Goal: Contribute content: Contribute content

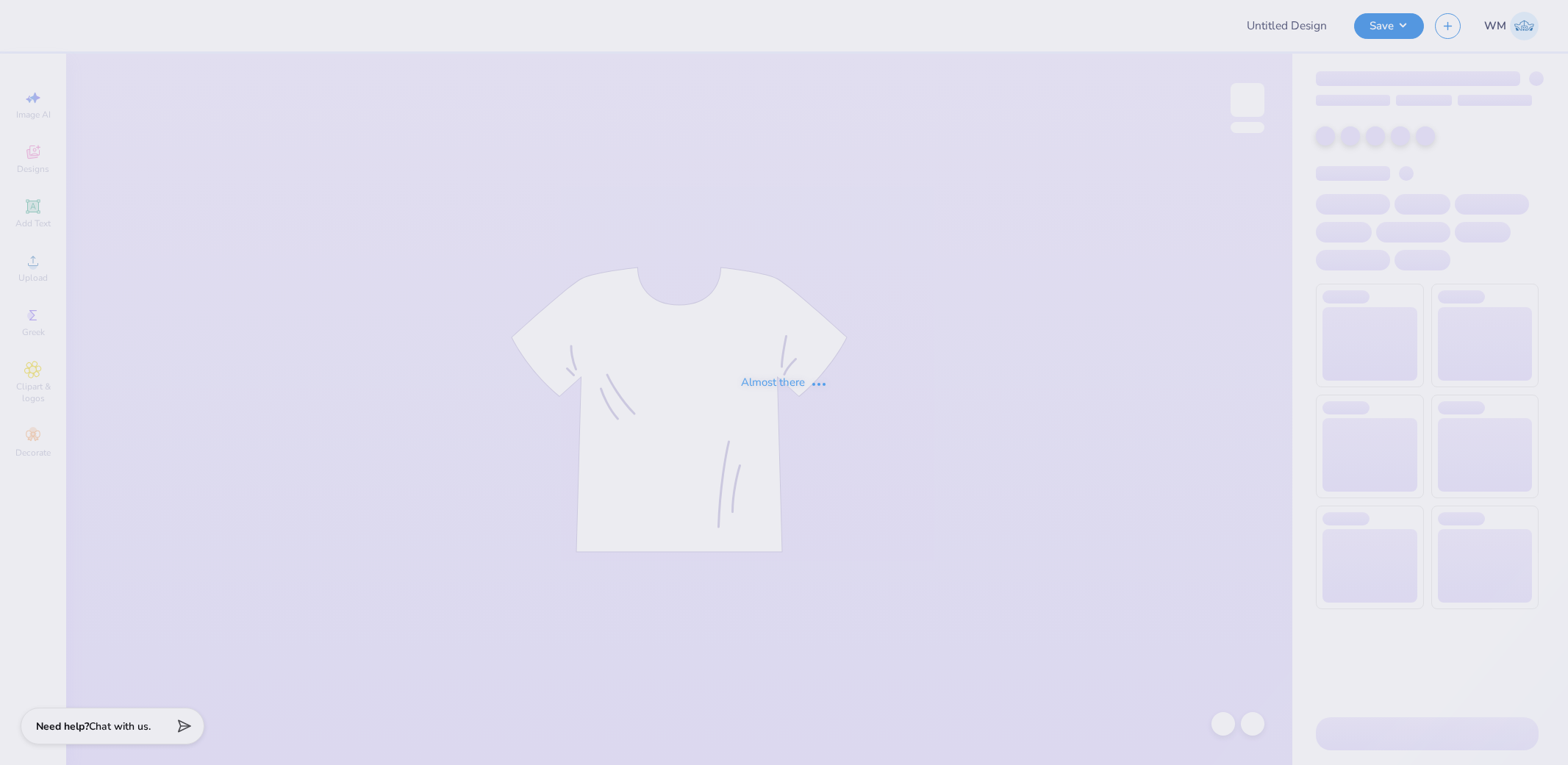
type input "violet ball 2"
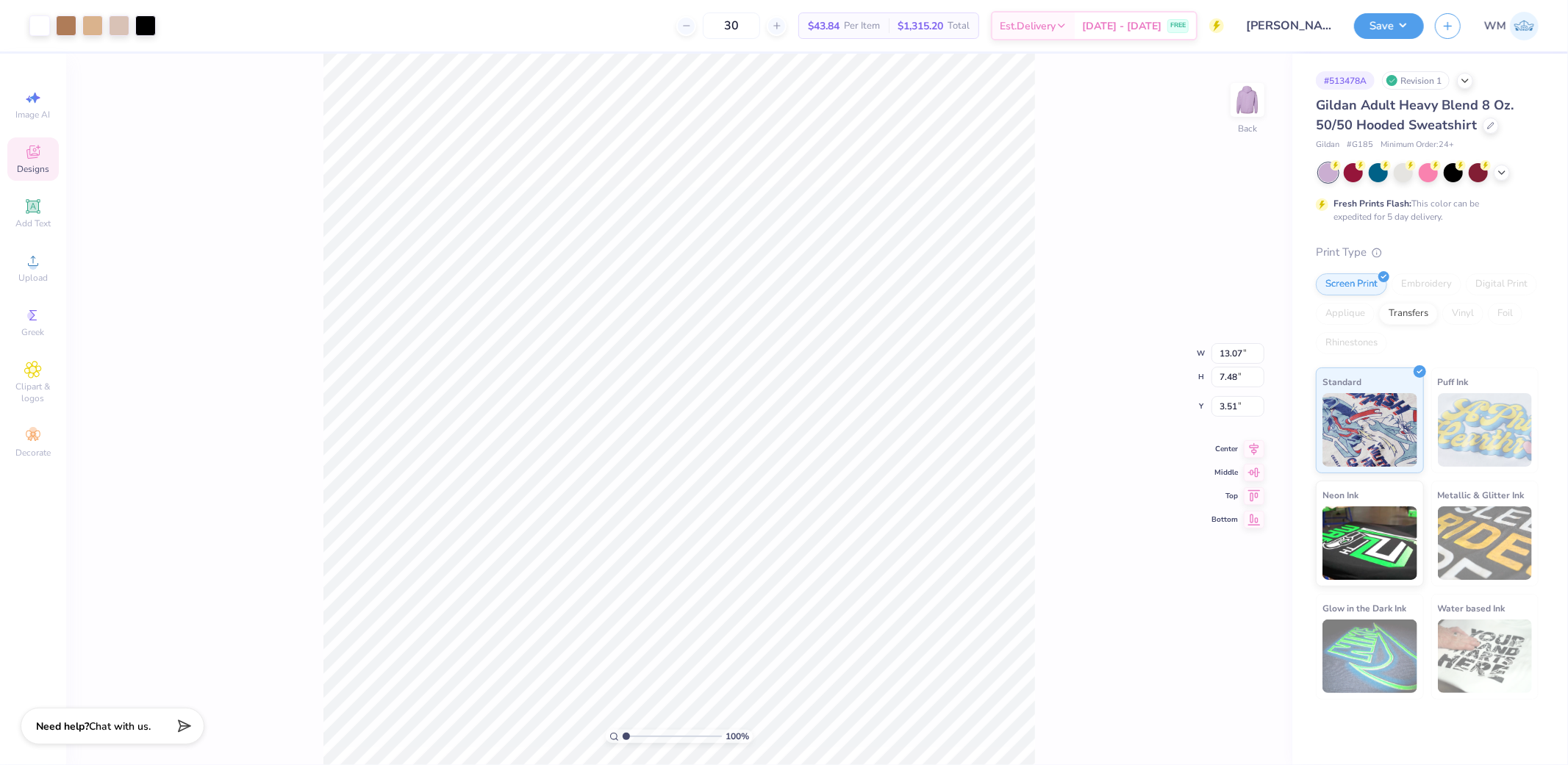
type input "4.12"
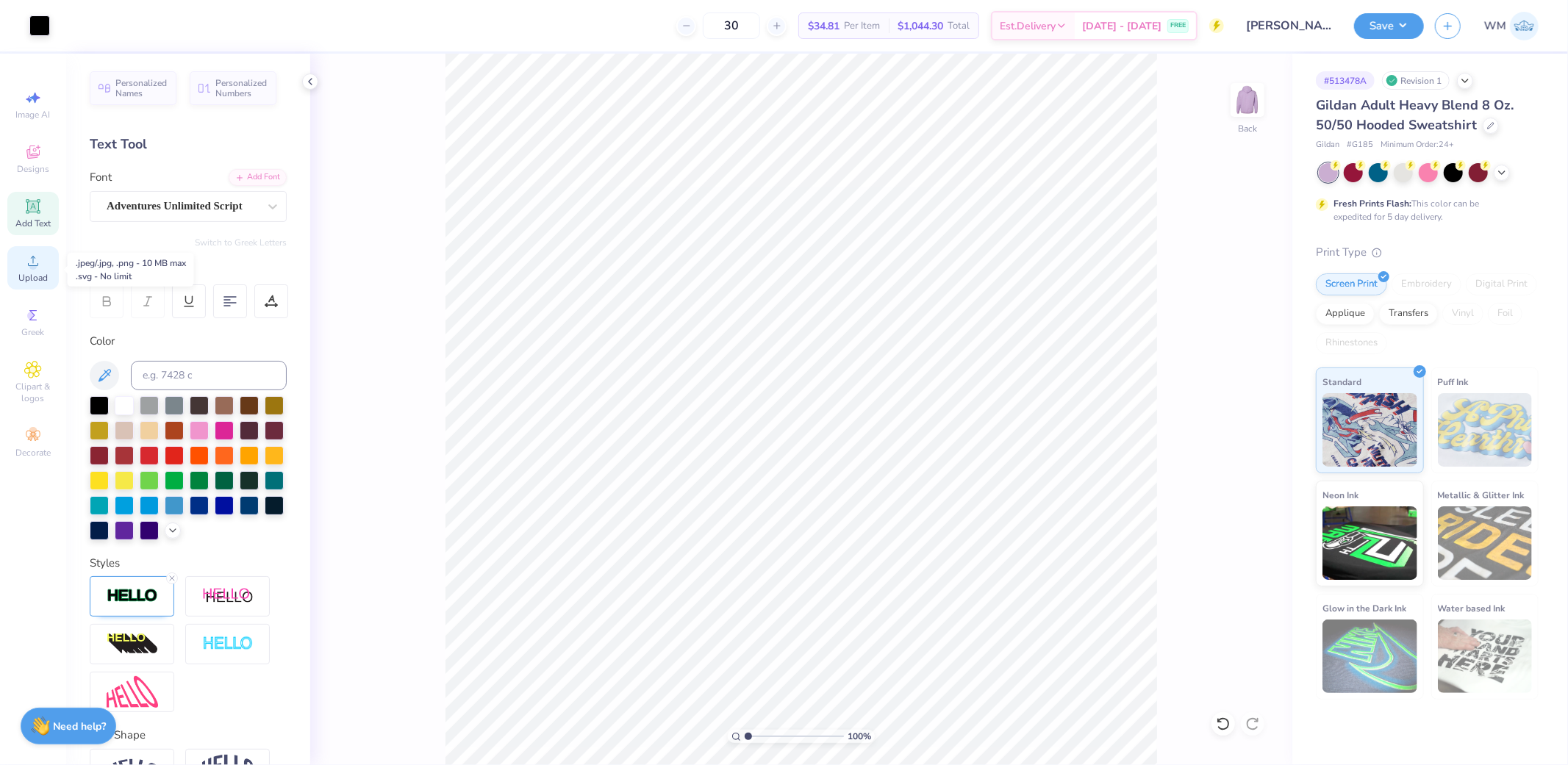
click at [27, 267] on icon at bounding box center [33, 261] width 17 height 17
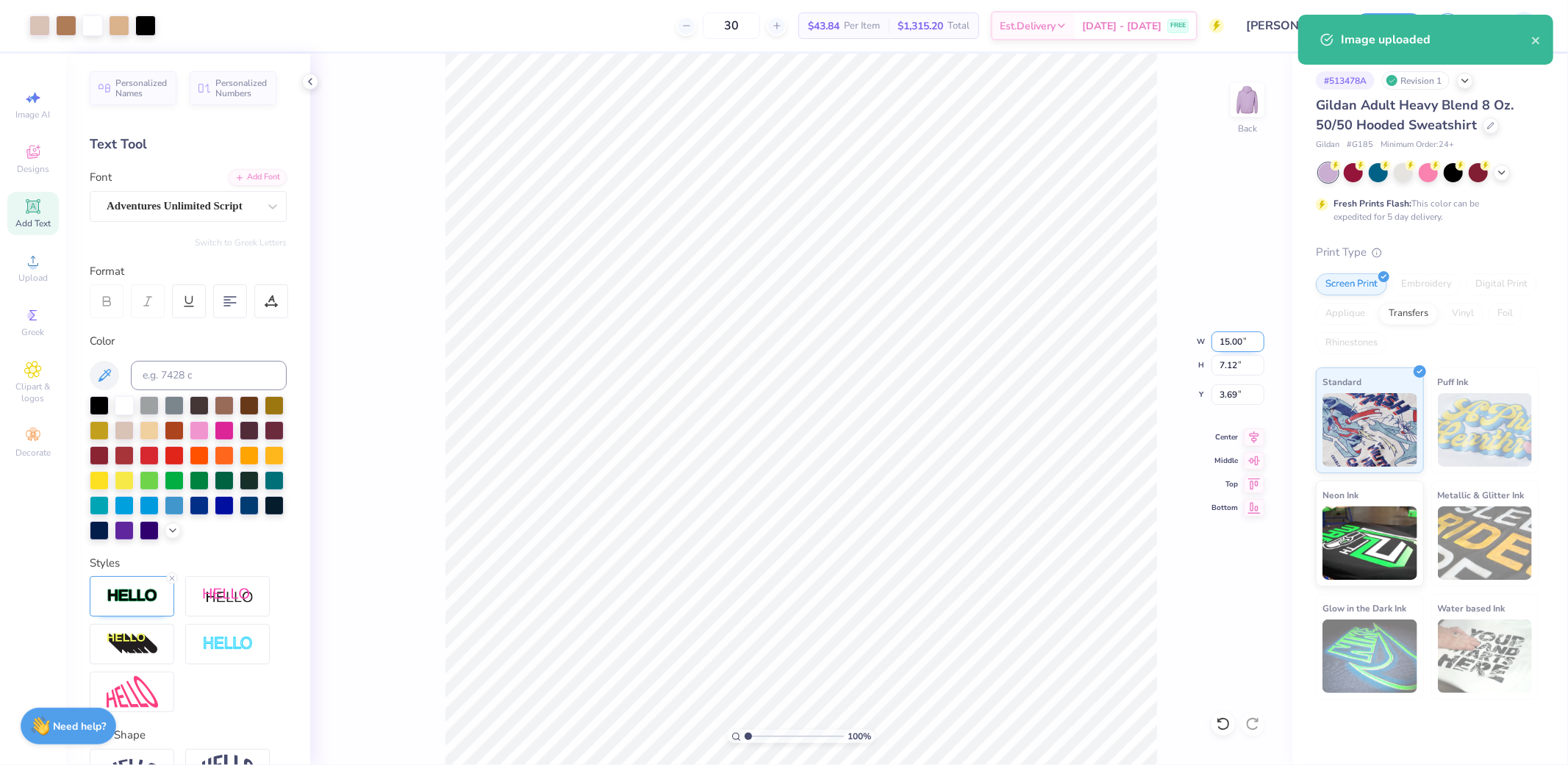
click at [1241, 340] on input "15.00" at bounding box center [1237, 341] width 53 height 20
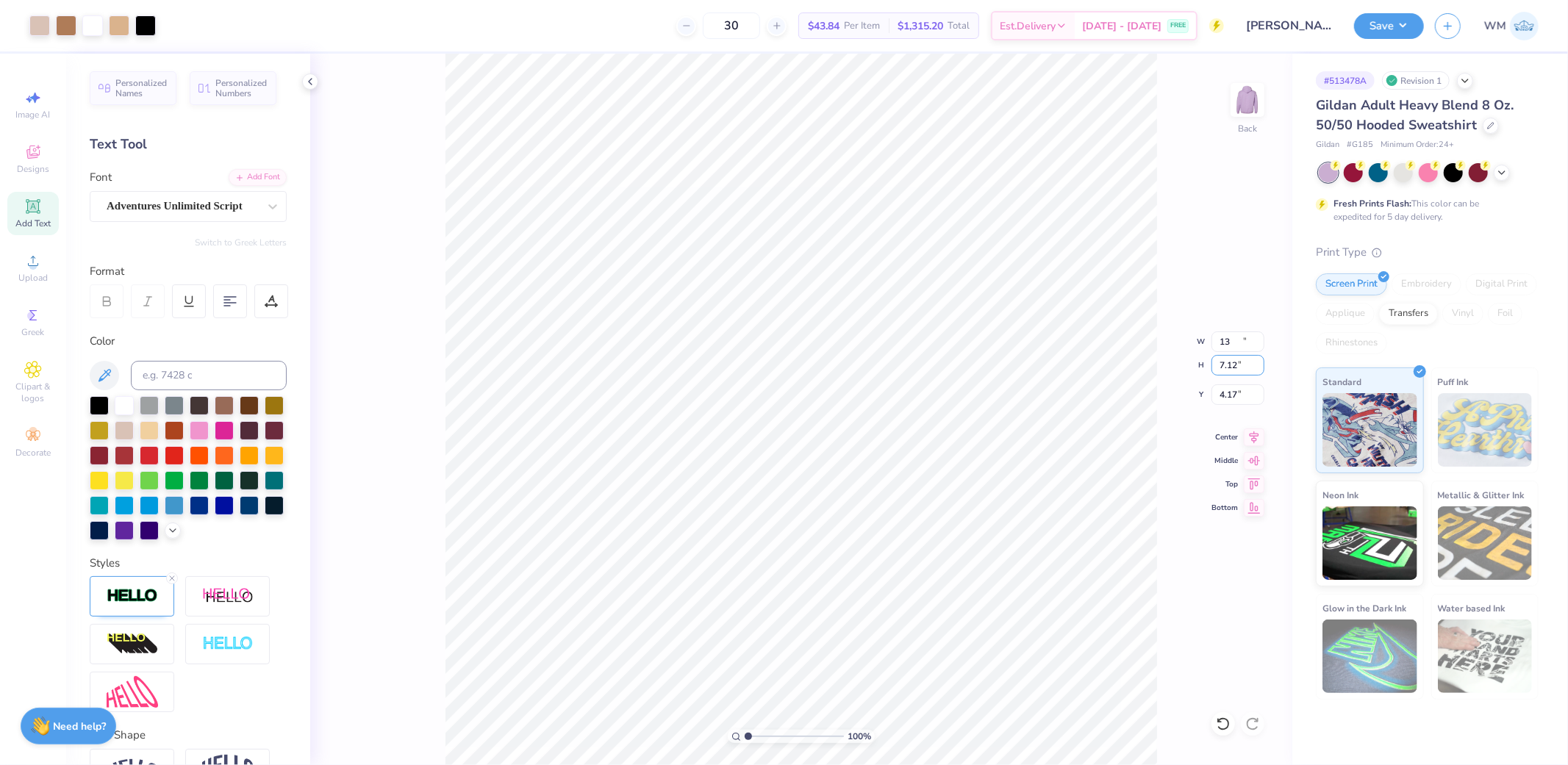
type input "13.00"
type input "6.17"
type input "4.17"
click at [836, 665] on li "Bring to Front" at bounding box center [831, 661] width 115 height 29
drag, startPoint x: 744, startPoint y: 736, endPoint x: 763, endPoint y: 736, distance: 19.0
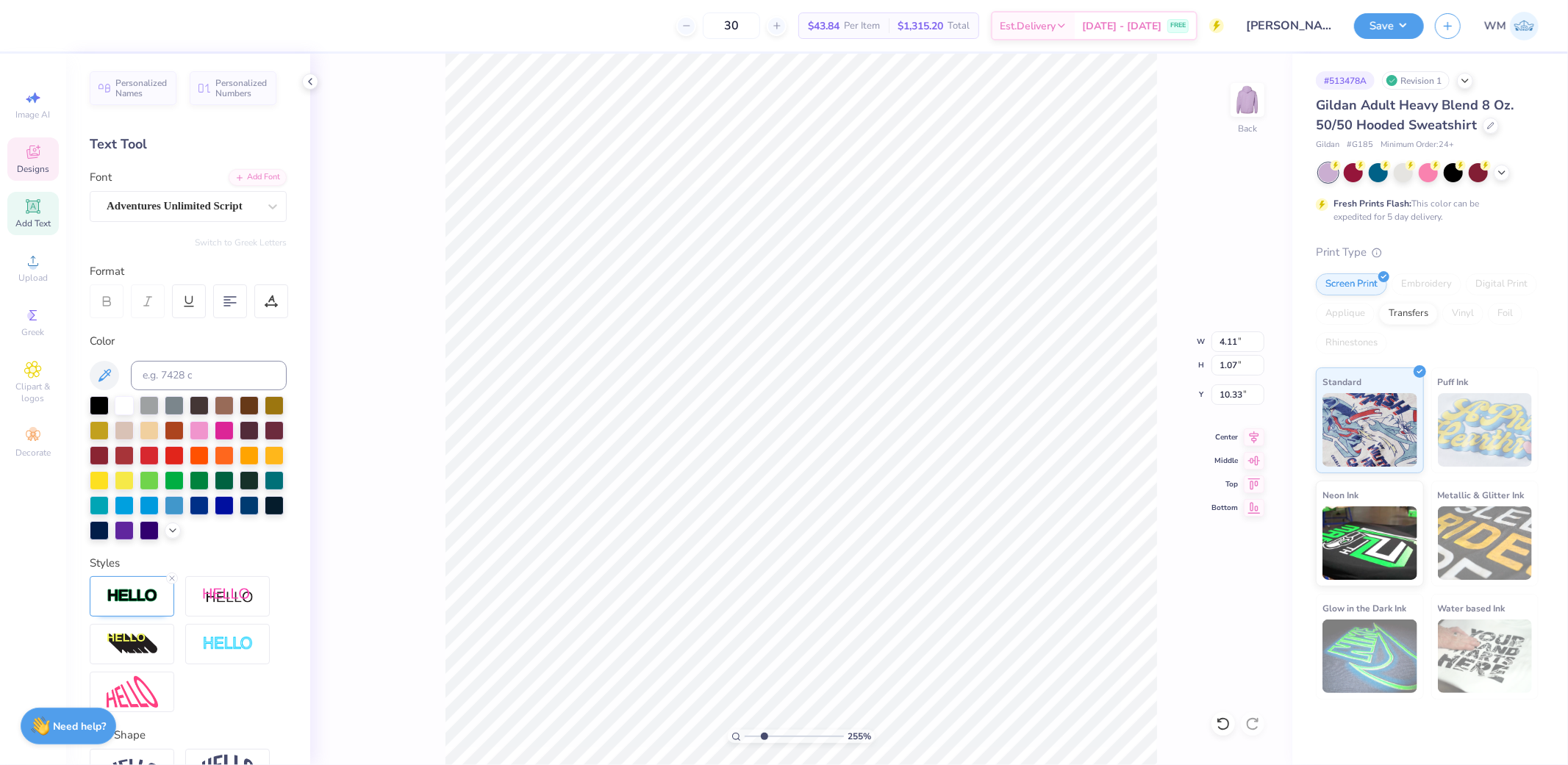
type input "2.55"
click at [763, 736] on input "range" at bounding box center [793, 736] width 99 height 13
type input "9.53"
click at [734, 735] on icon at bounding box center [737, 736] width 10 height 10
drag, startPoint x: 750, startPoint y: 738, endPoint x: 760, endPoint y: 736, distance: 10.2
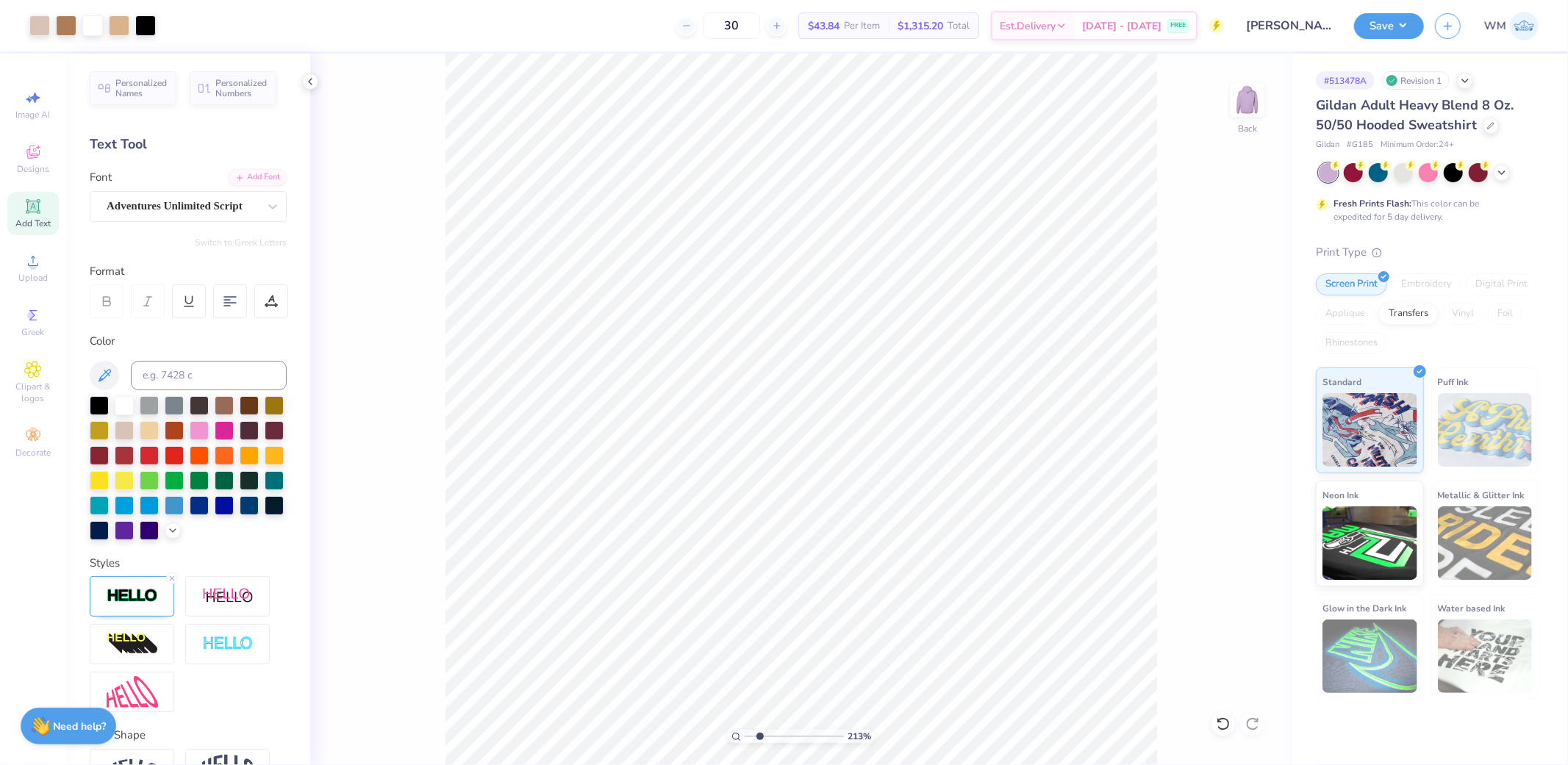
type input "2.13"
click at [760, 736] on input "range" at bounding box center [793, 736] width 99 height 13
type input "9.26"
type input "9.36"
drag, startPoint x: 758, startPoint y: 732, endPoint x: 786, endPoint y: 735, distance: 28.2
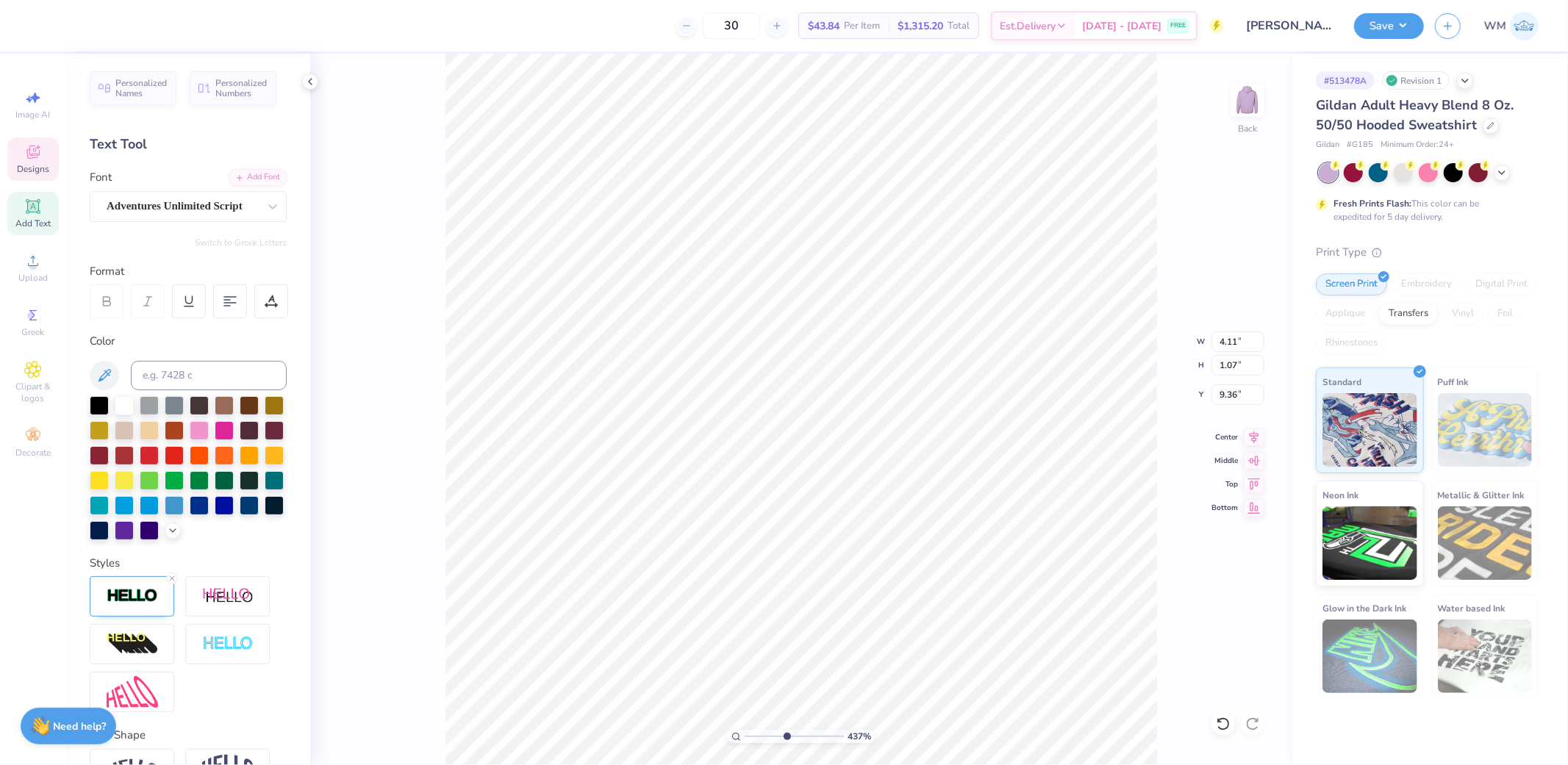
type input "4.86"
click at [786, 735] on input "range" at bounding box center [793, 736] width 99 height 13
type input "9.31"
type input "9.26"
click at [737, 731] on icon at bounding box center [737, 736] width 10 height 10
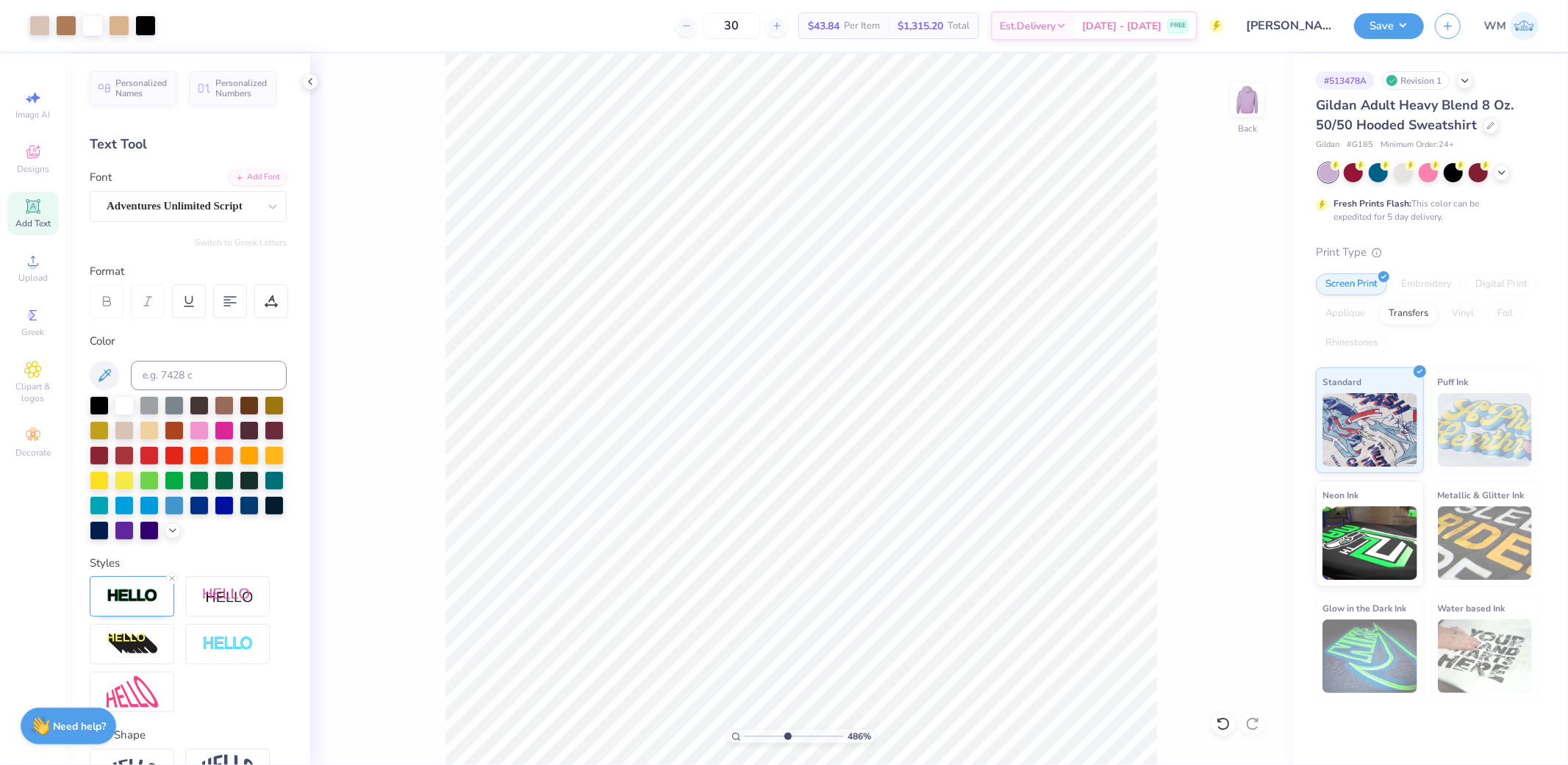
type input "1"
click at [1236, 338] on input "13.00" at bounding box center [1237, 341] width 53 height 20
type input "12.50"
type input "5.93"
click at [1229, 395] on input "4.28" at bounding box center [1237, 394] width 53 height 20
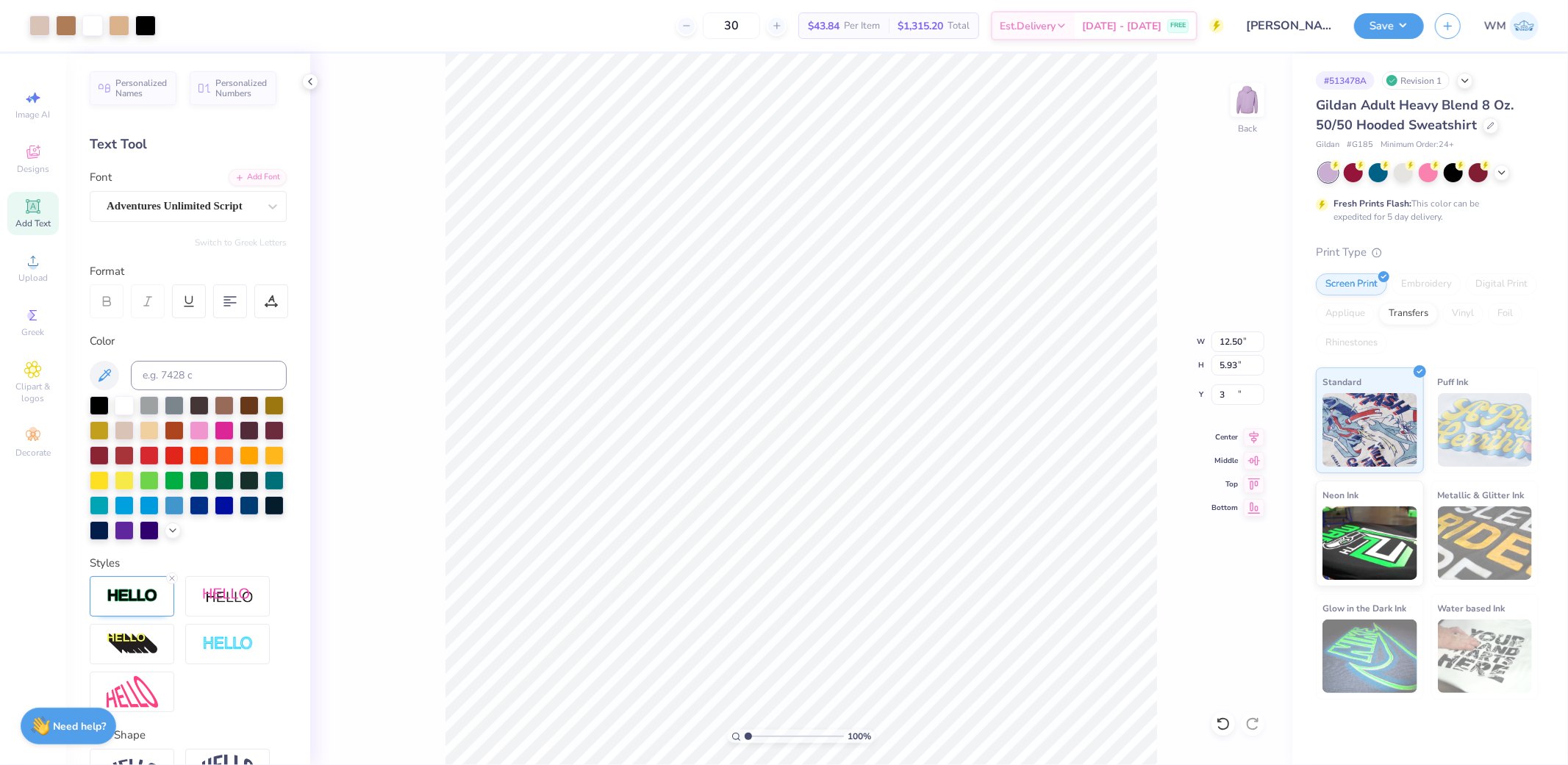
type input "3.00"
click at [1416, 20] on button "Save" at bounding box center [1389, 23] width 70 height 26
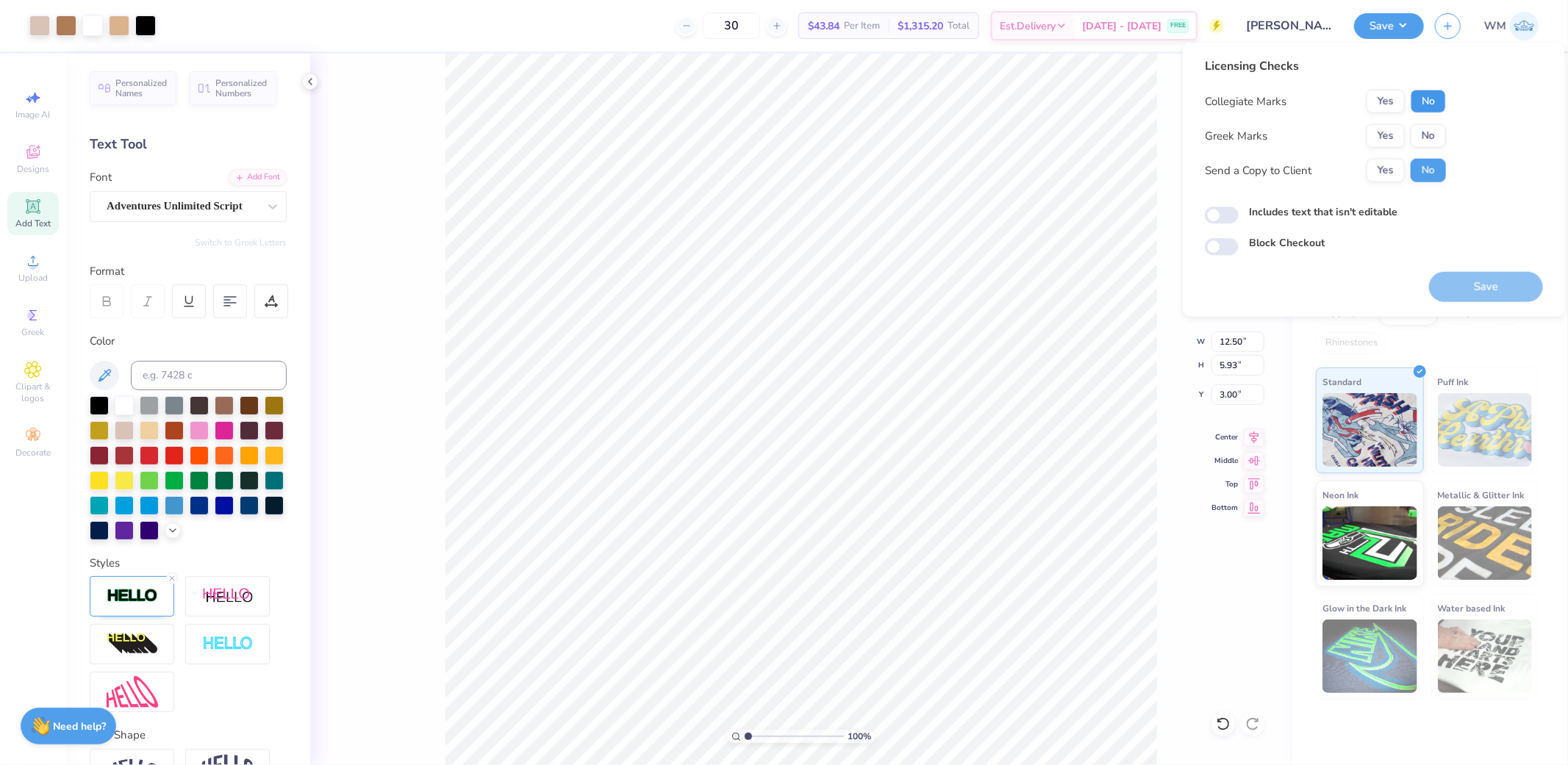
click at [1429, 103] on button "No" at bounding box center [1428, 102] width 35 height 24
click at [1381, 137] on button "Yes" at bounding box center [1386, 136] width 38 height 24
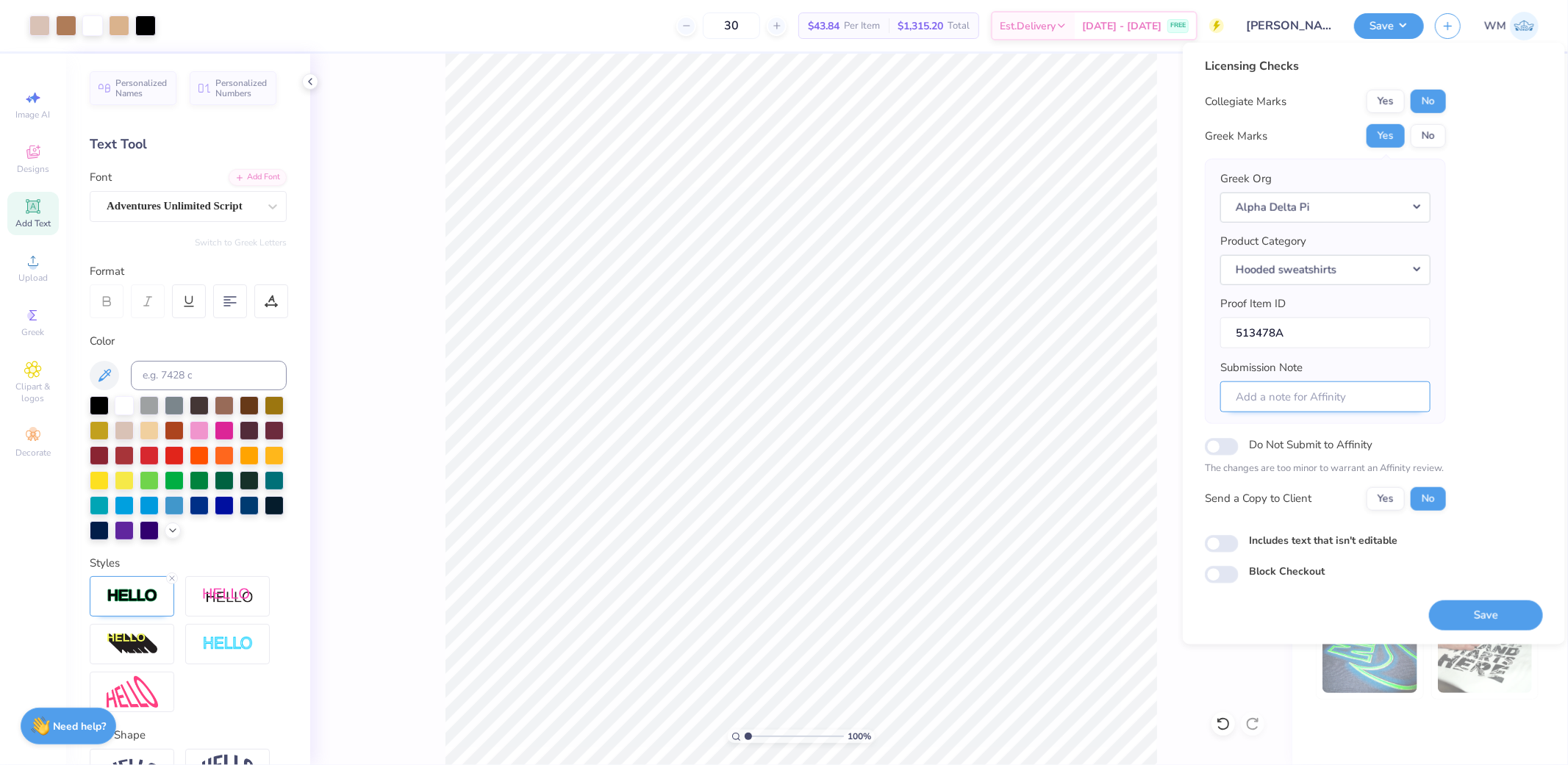
drag, startPoint x: 1311, startPoint y: 398, endPoint x: 1382, endPoint y: 391, distance: 71.3
click at [1311, 398] on input "Submission Note" at bounding box center [1324, 396] width 210 height 32
paste input "Violet Ball Theta Pi"
click at [1291, 395] on input "Violet Ball Theta Pi" at bounding box center [1324, 396] width 210 height 32
type input "Violet Ball, Theta Pi"
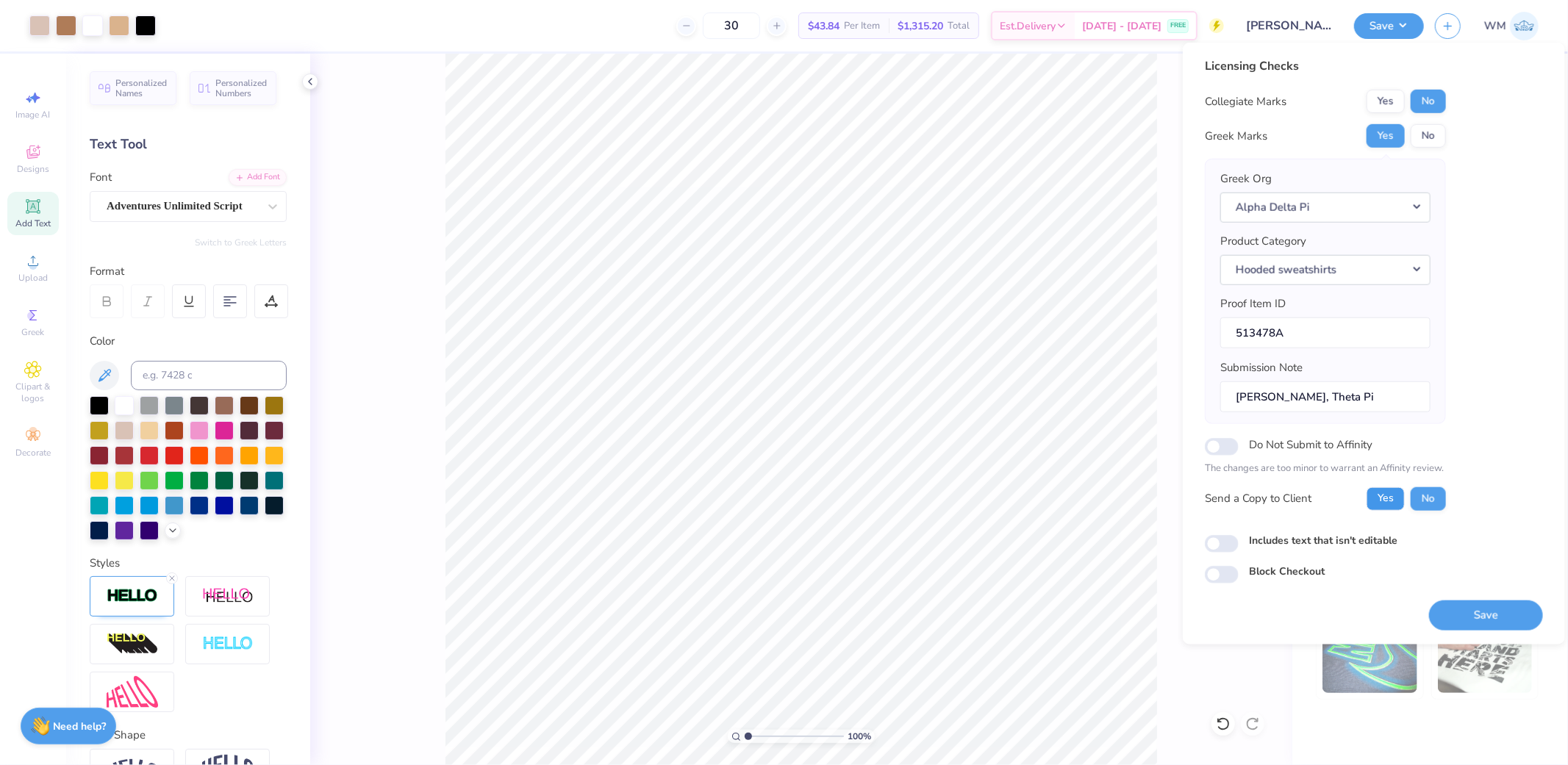
click at [1384, 501] on button "Yes" at bounding box center [1386, 498] width 38 height 24
click at [1226, 546] on input "Includes text that isn't editable" at bounding box center [1221, 544] width 34 height 17
checkbox input "true"
click at [1486, 607] on button "Save" at bounding box center [1486, 614] width 114 height 30
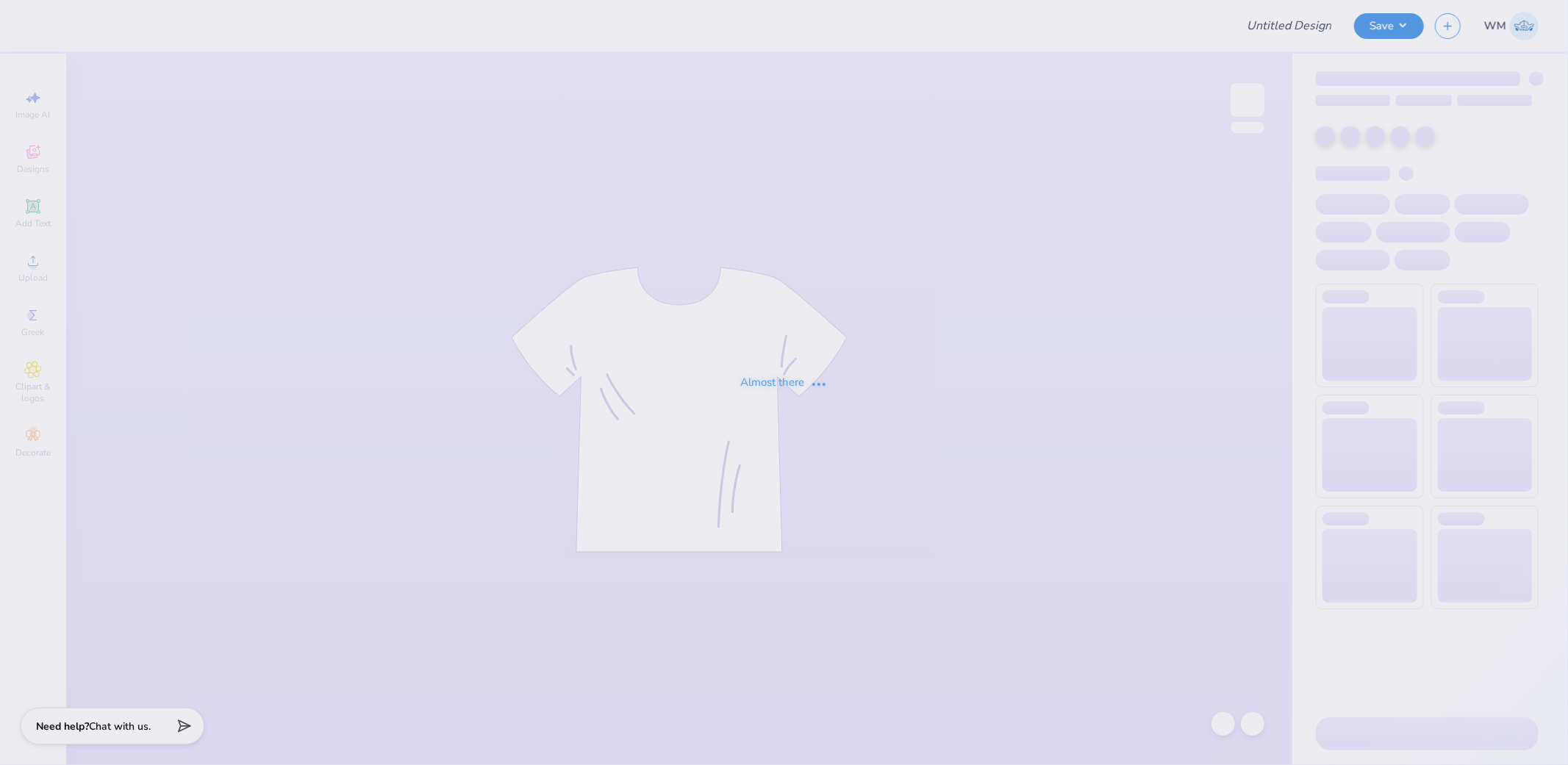
type input "socccer pants"
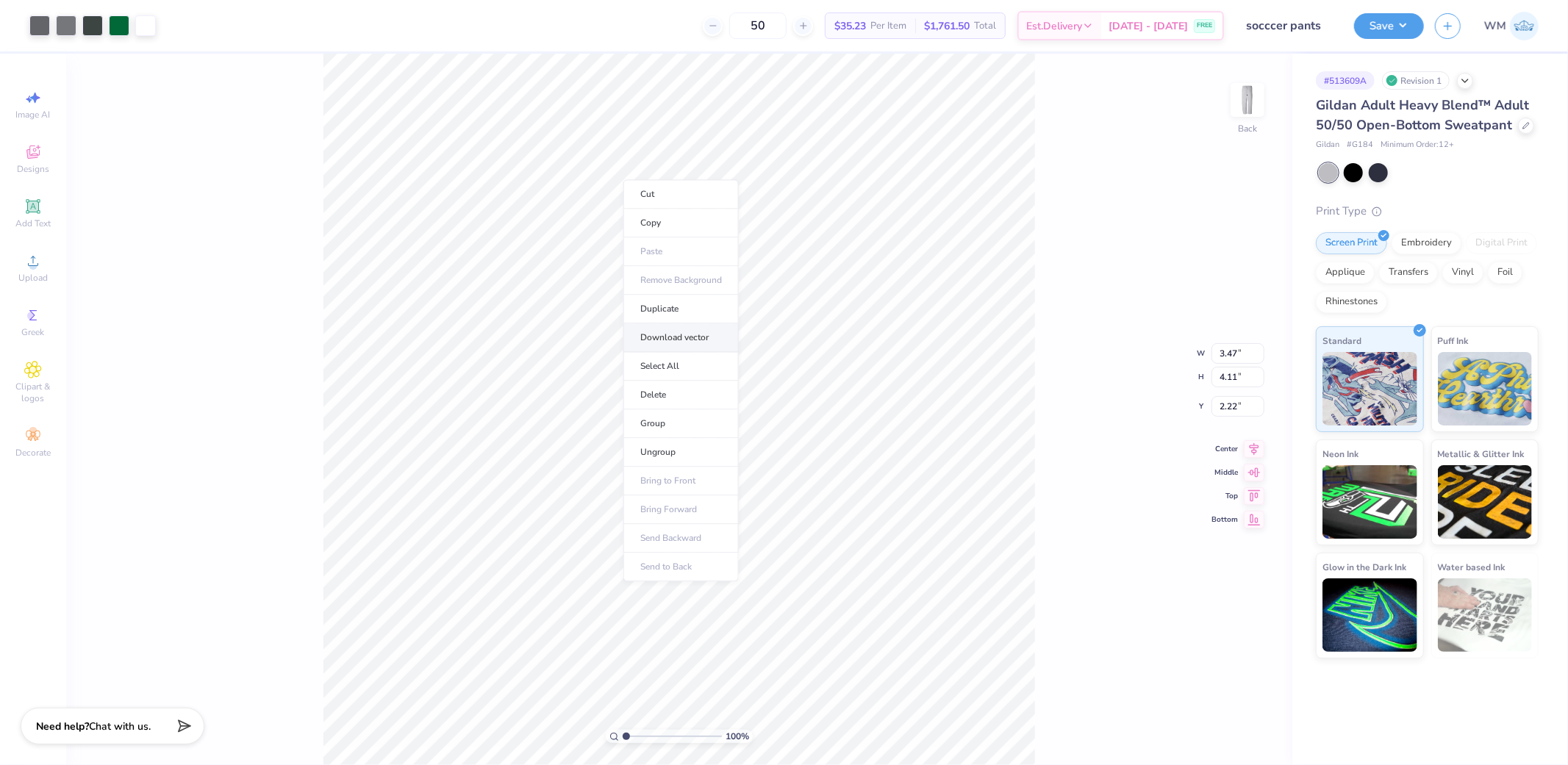
click at [703, 336] on li "Download vector" at bounding box center [681, 337] width 115 height 29
drag, startPoint x: 627, startPoint y: 735, endPoint x: 650, endPoint y: 730, distance: 23.5
type input "3.41"
click at [650, 731] on input "range" at bounding box center [671, 736] width 99 height 13
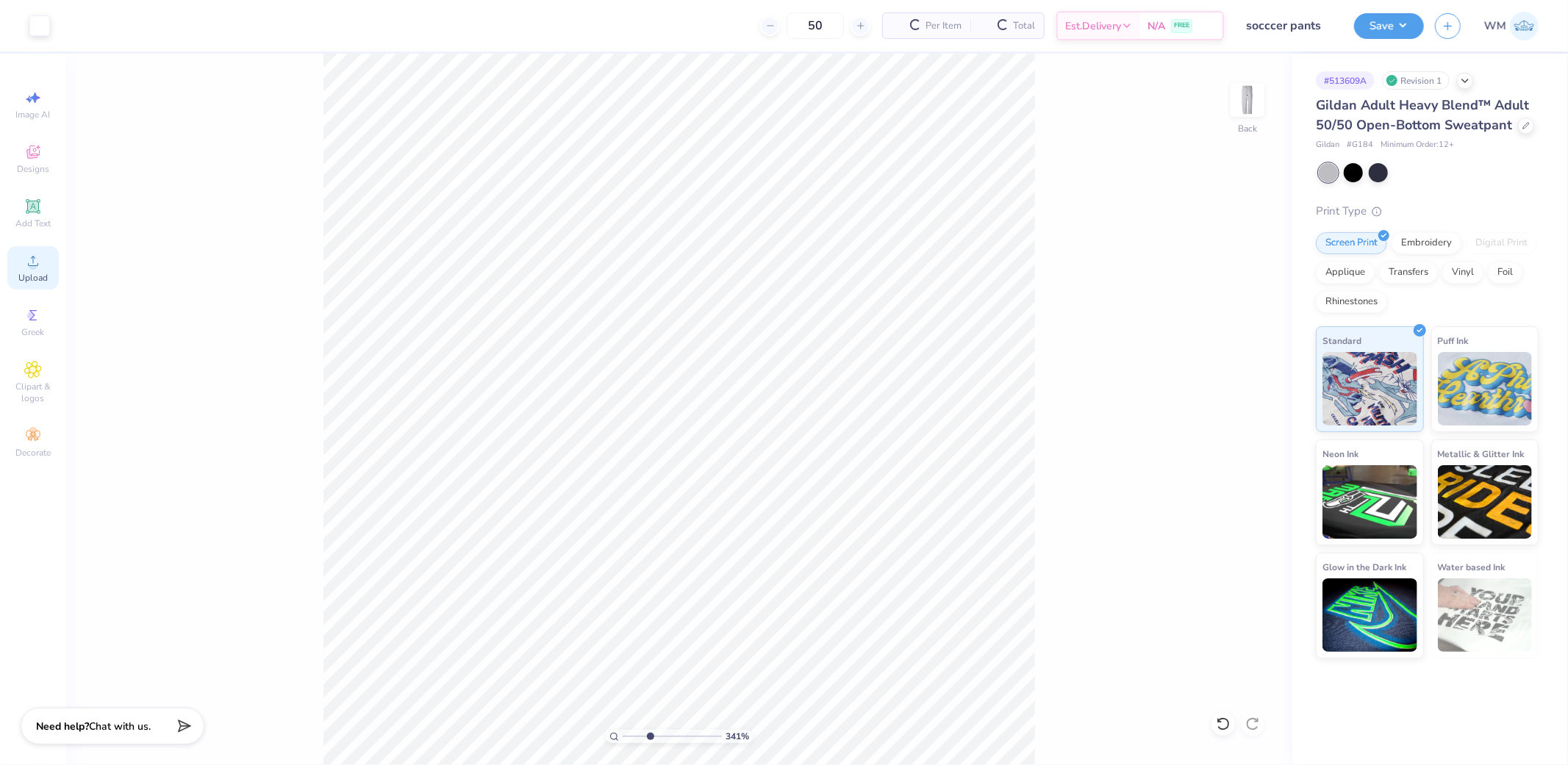
click at [27, 270] on div "Upload" at bounding box center [34, 267] width 52 height 43
click at [1236, 347] on input "8.16" at bounding box center [1237, 341] width 53 height 20
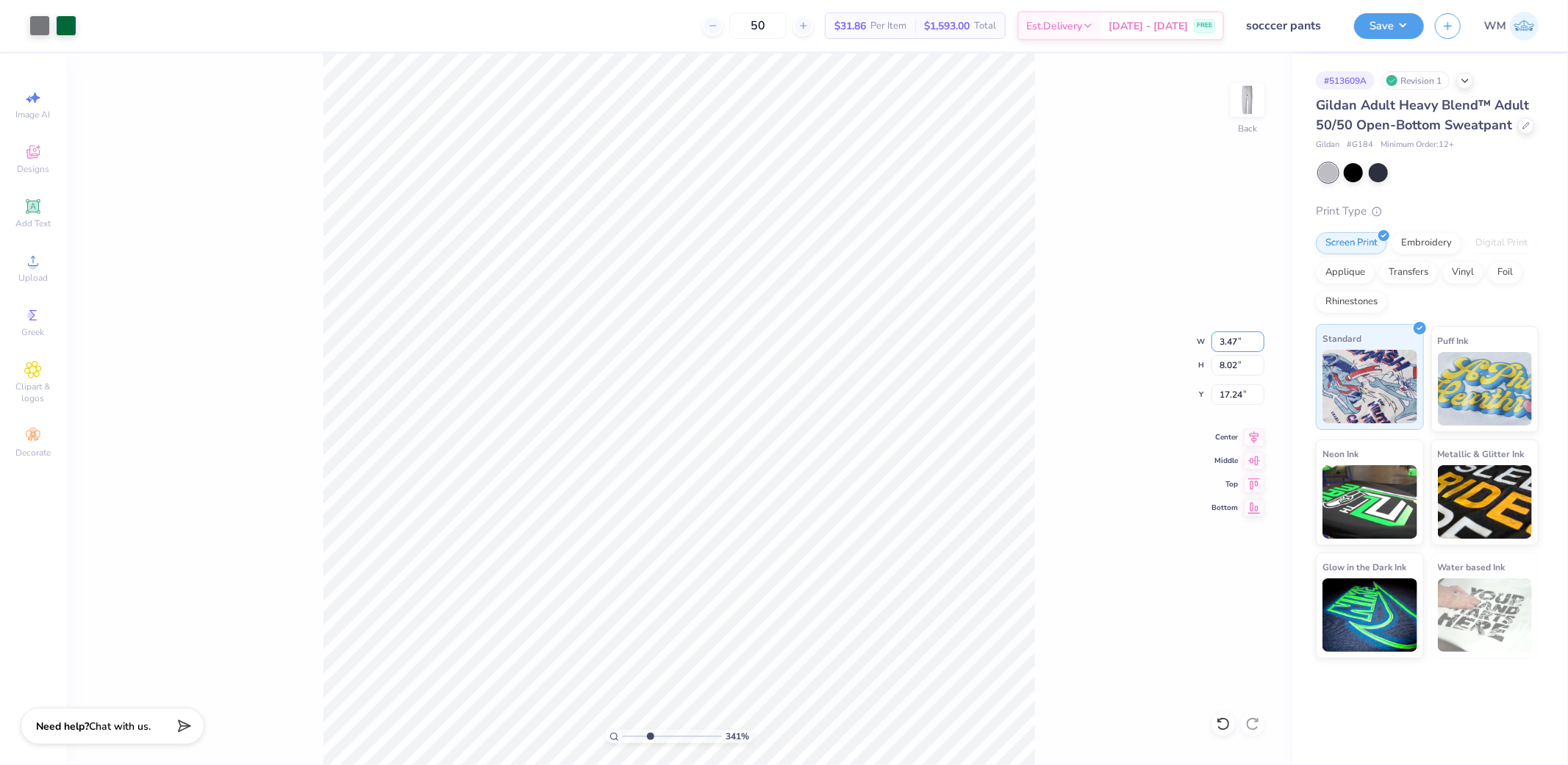
type input "3.47"
type input "3.41"
click at [1239, 395] on input "19.54" at bounding box center [1237, 394] width 53 height 20
type input "2.22"
click at [613, 735] on icon at bounding box center [614, 736] width 10 height 10
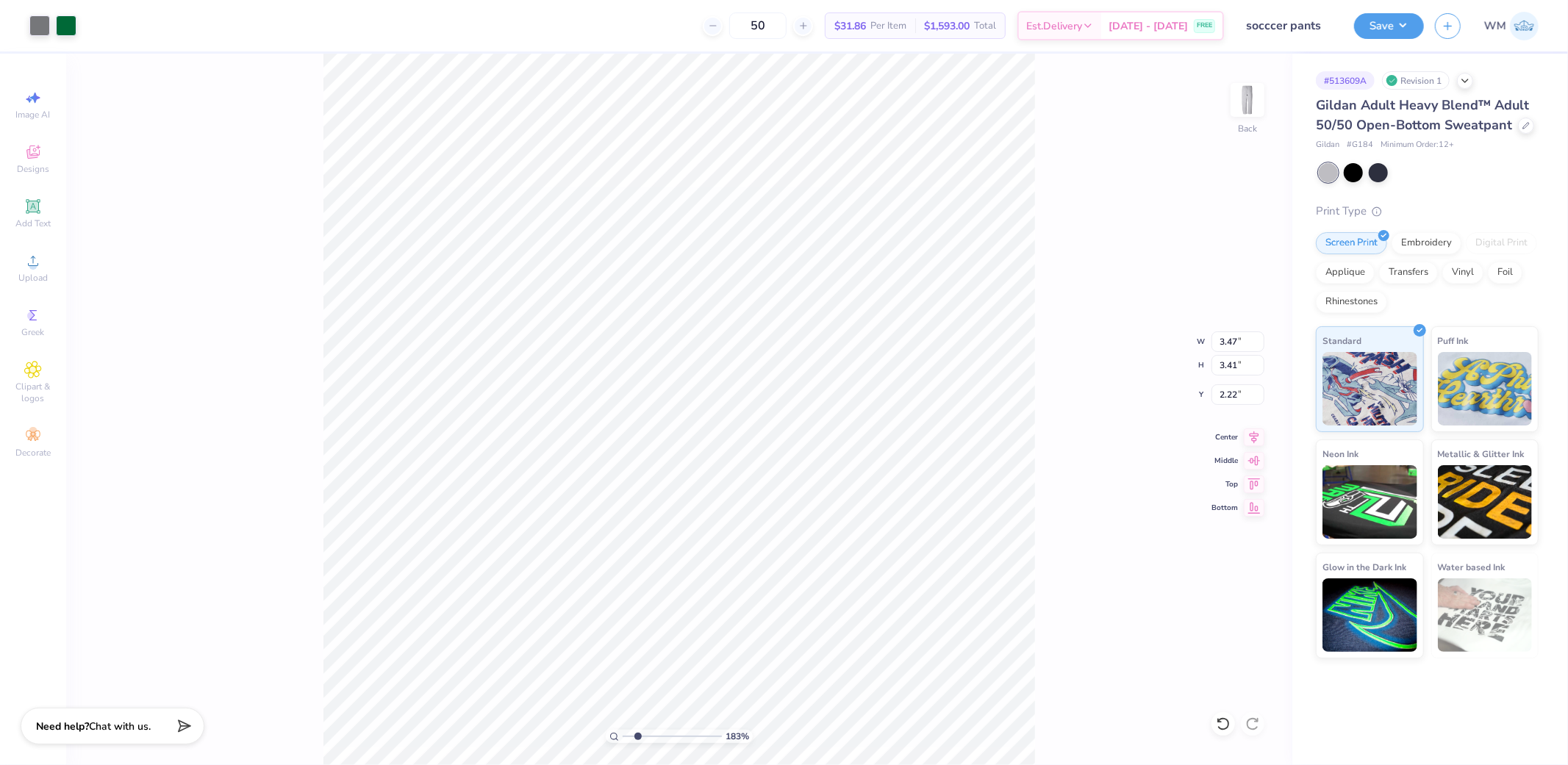
drag, startPoint x: 621, startPoint y: 735, endPoint x: 638, endPoint y: 731, distance: 17.5
type input "2.16"
click at [638, 731] on input "range" at bounding box center [671, 736] width 99 height 13
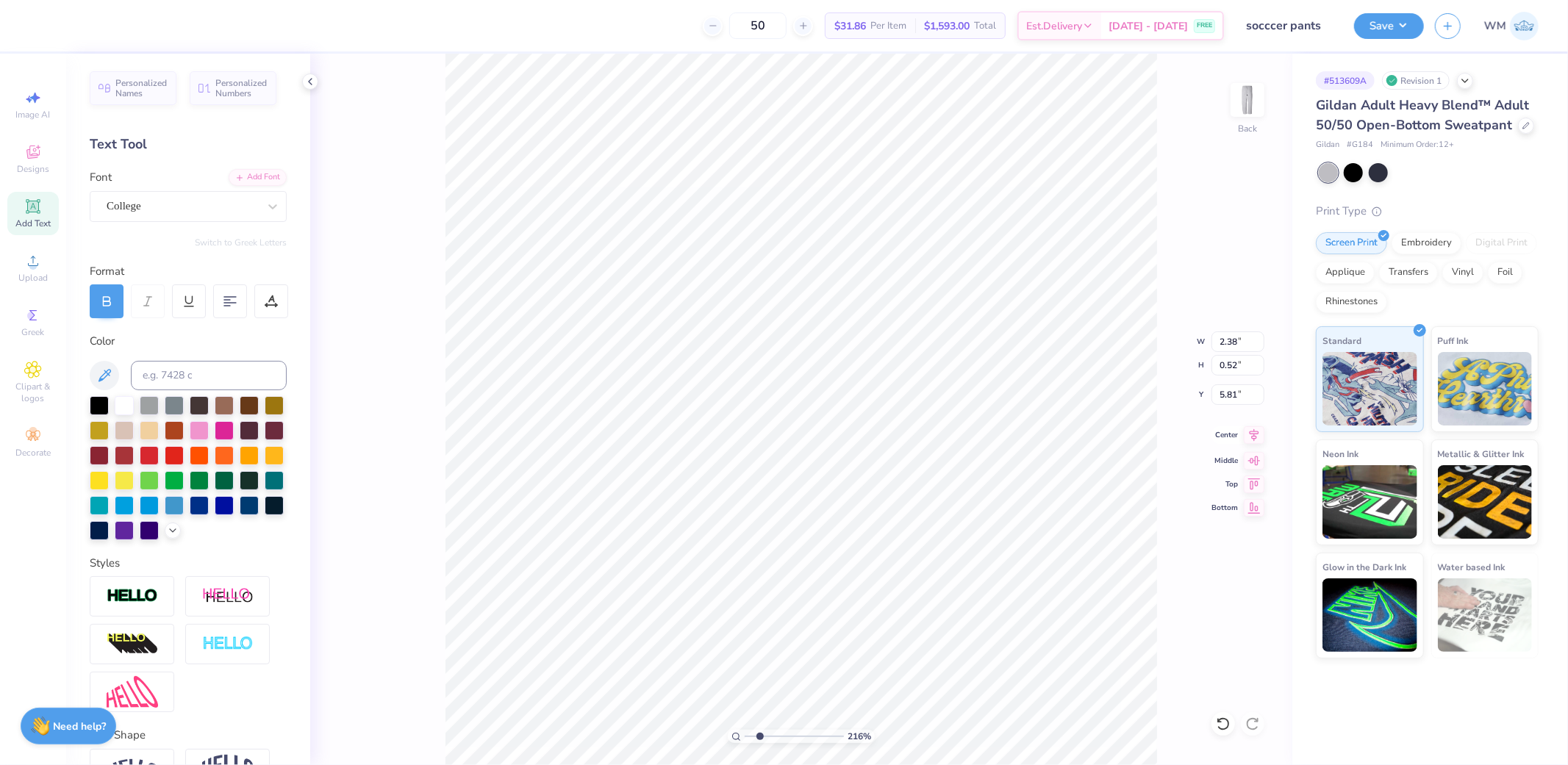
click at [1250, 436] on icon at bounding box center [1253, 435] width 20 height 17
type input "3.47"
type input "3.41"
type input "2.22"
click at [1257, 441] on icon at bounding box center [1253, 435] width 20 height 17
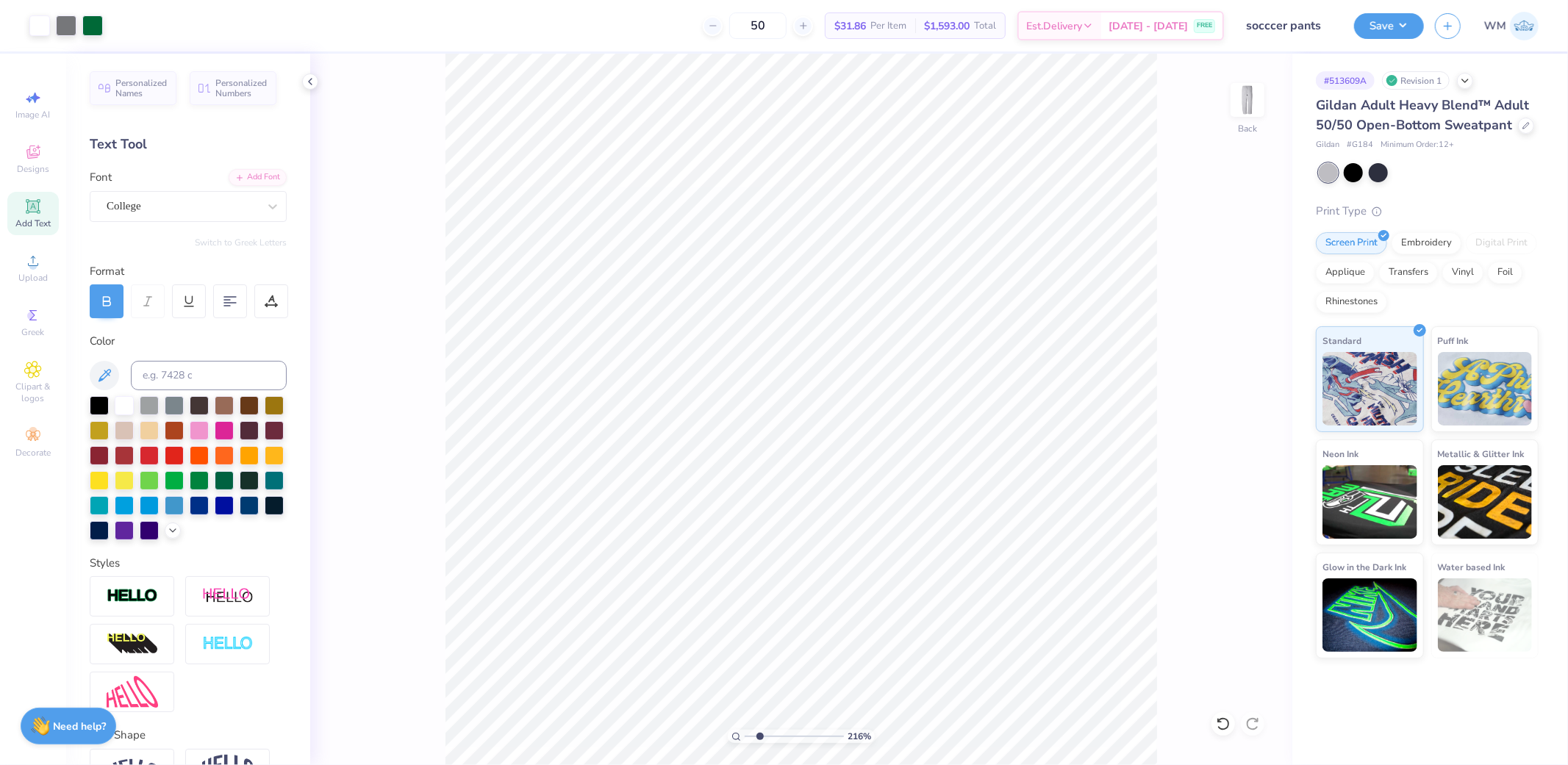
click at [737, 736] on icon at bounding box center [737, 736] width 10 height 10
drag, startPoint x: 746, startPoint y: 735, endPoint x: 774, endPoint y: 730, distance: 28.4
type input "3.62"
click at [774, 730] on input "range" at bounding box center [793, 736] width 99 height 13
click at [1246, 338] on input "3.47" at bounding box center [1237, 341] width 53 height 20
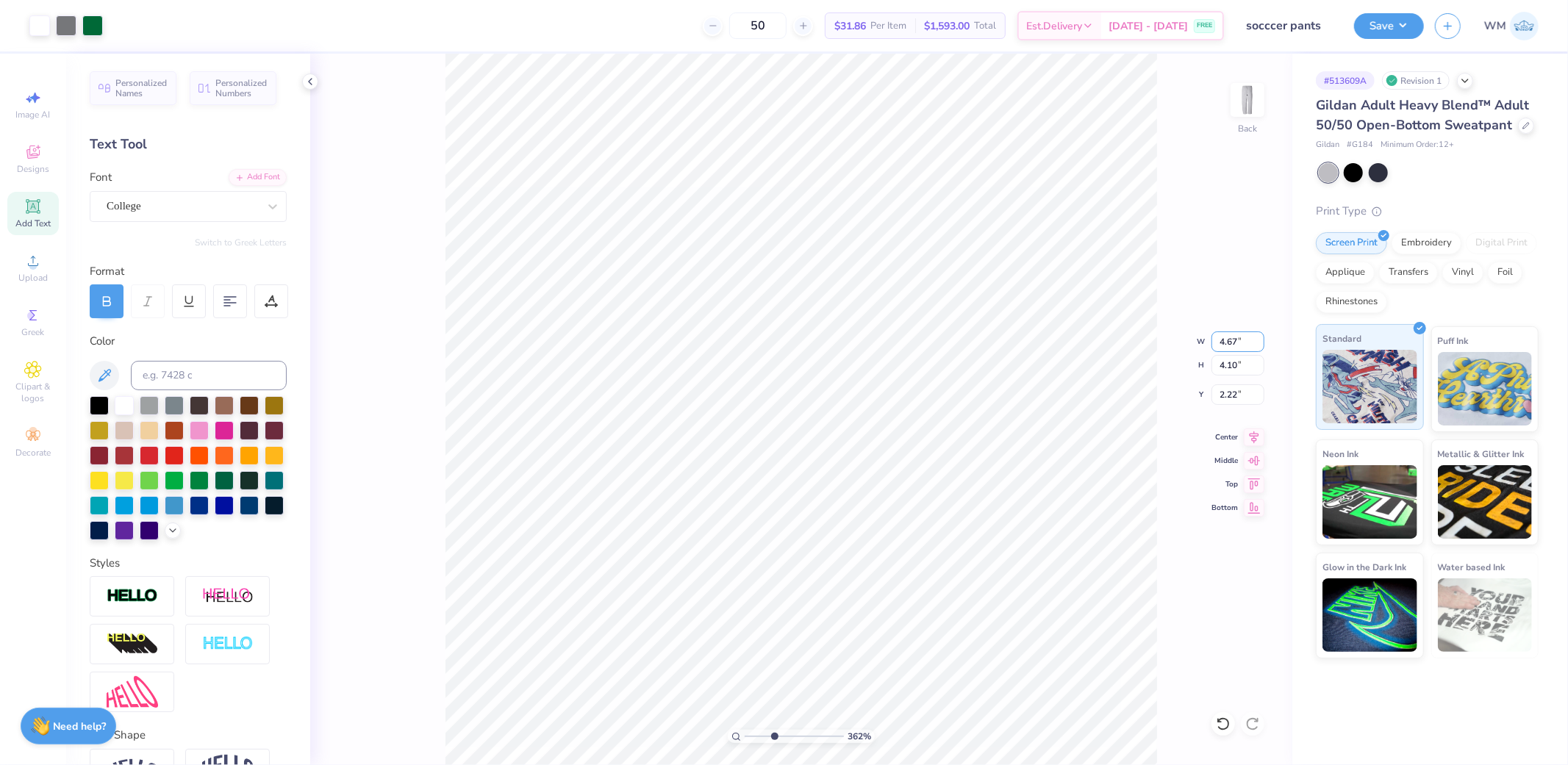
type input "4.67"
type input "5.52"
type input "1.51"
click at [1233, 341] on input "4.67" at bounding box center [1237, 341] width 53 height 20
click at [1235, 366] on input "5.52" at bounding box center [1237, 364] width 53 height 20
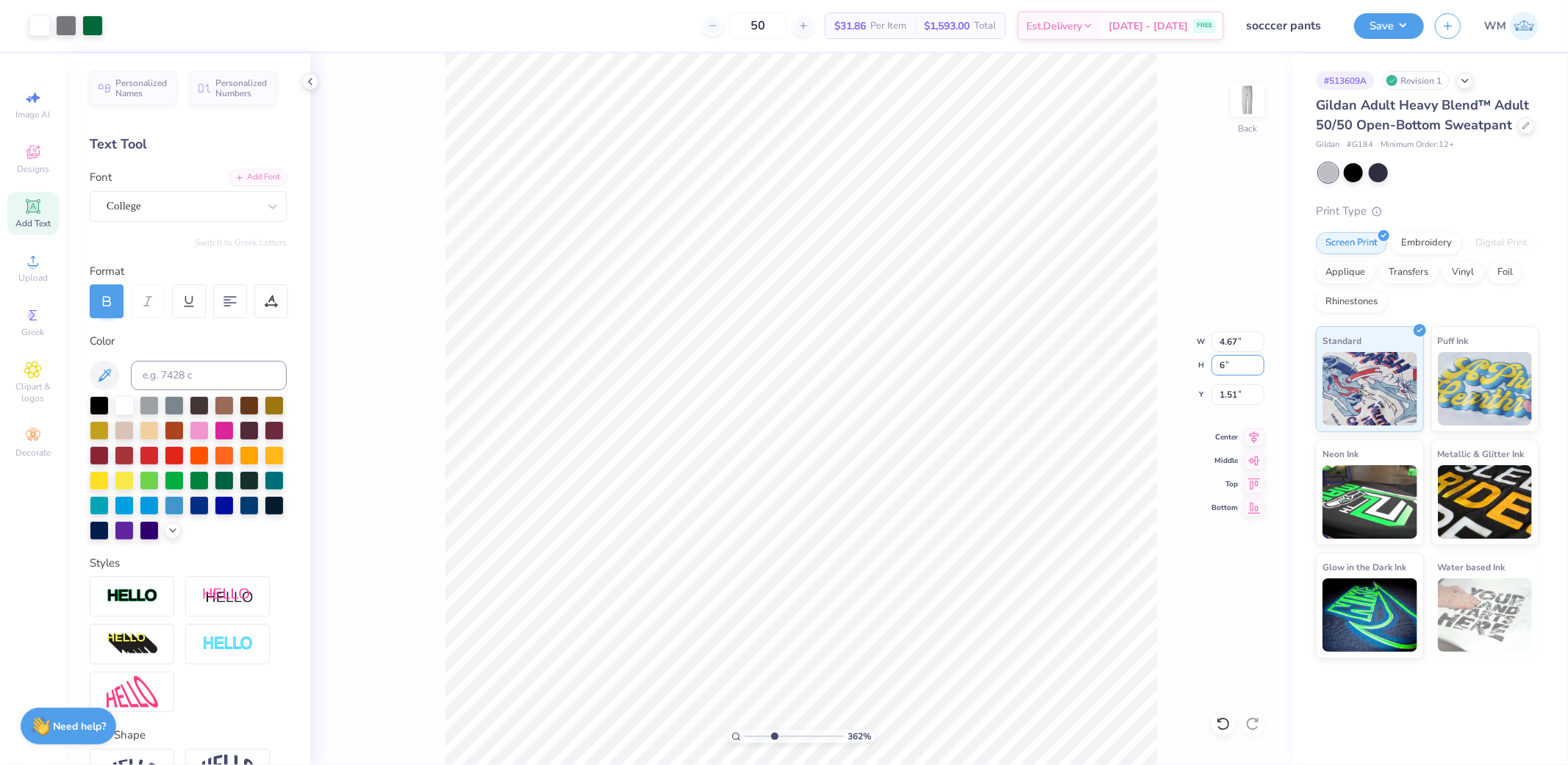
type input "6"
type input "5.08"
type input "6.00"
type input "1.27"
click at [1239, 339] on input "5.08" at bounding box center [1237, 341] width 53 height 20
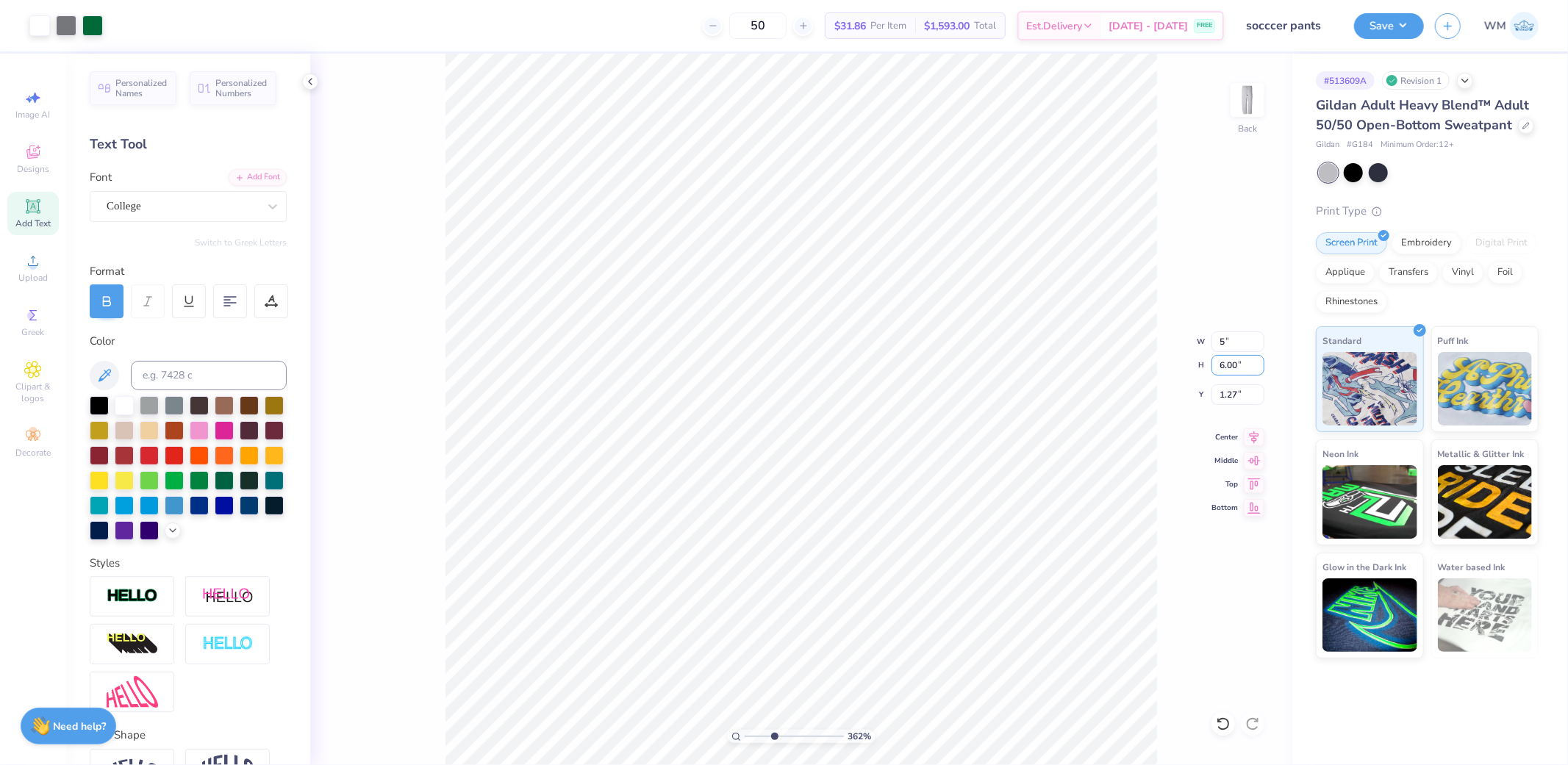
type input "5.00"
type input "5.91"
click at [1237, 398] on input "1.32" at bounding box center [1237, 394] width 53 height 20
type input "3.00"
click at [734, 731] on icon at bounding box center [737, 736] width 10 height 10
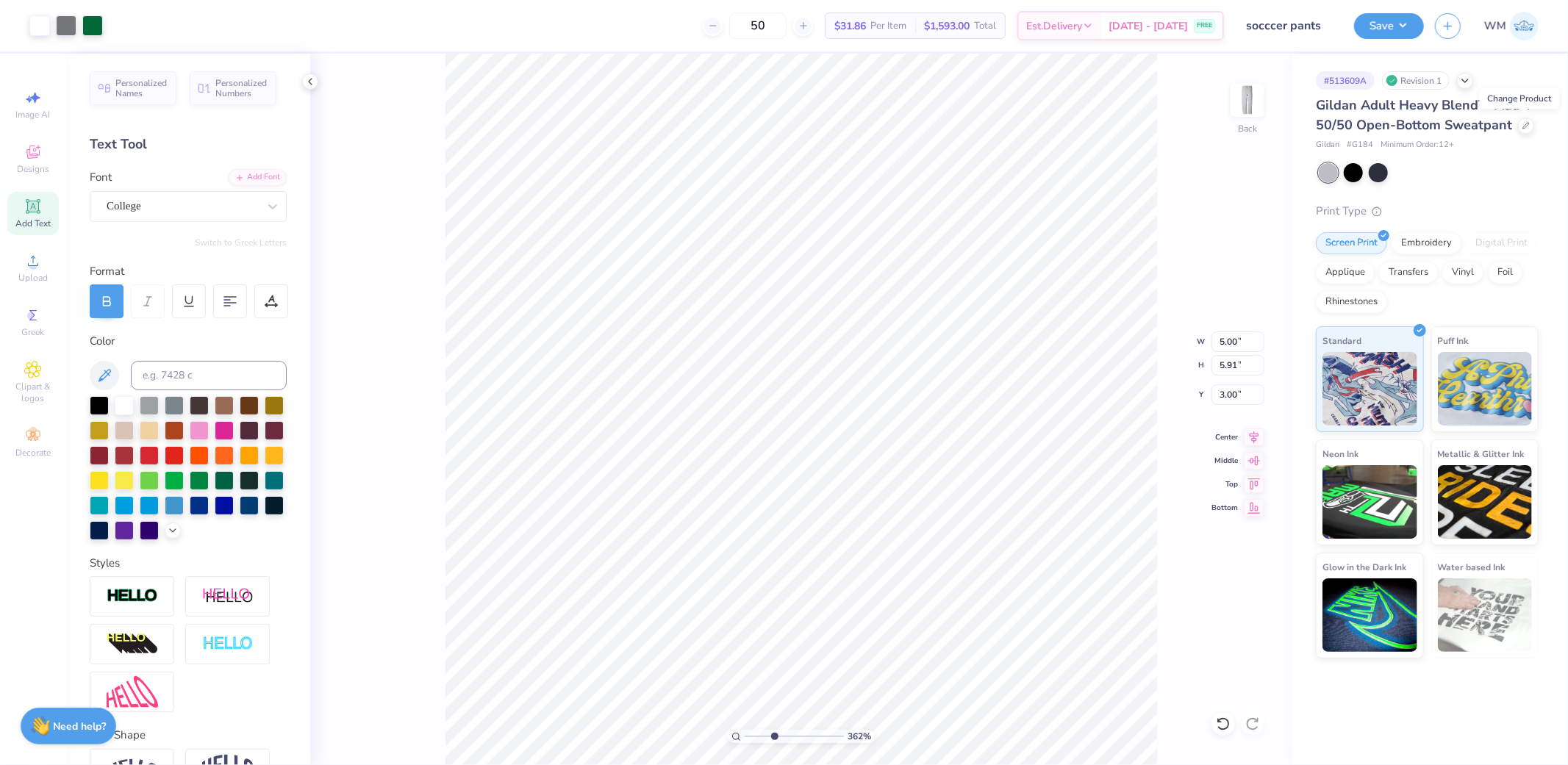
type input "1"
click at [123, 89] on span "Personalized Names" at bounding box center [141, 85] width 52 height 20
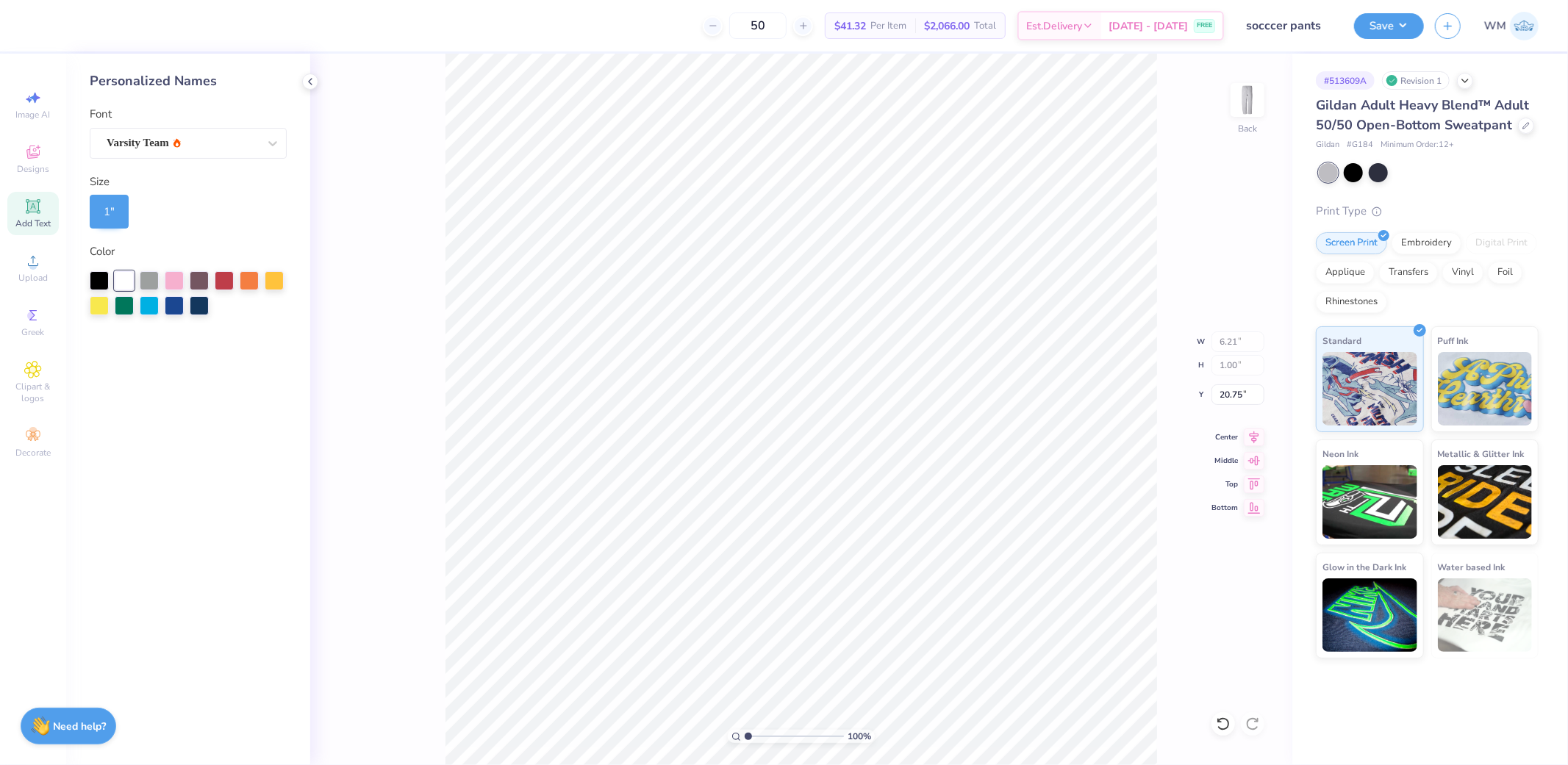
type input "6.36"
type input "6.21"
type input "1.00"
click at [1237, 398] on input "6.36" at bounding box center [1237, 394] width 53 height 20
type input "3.00"
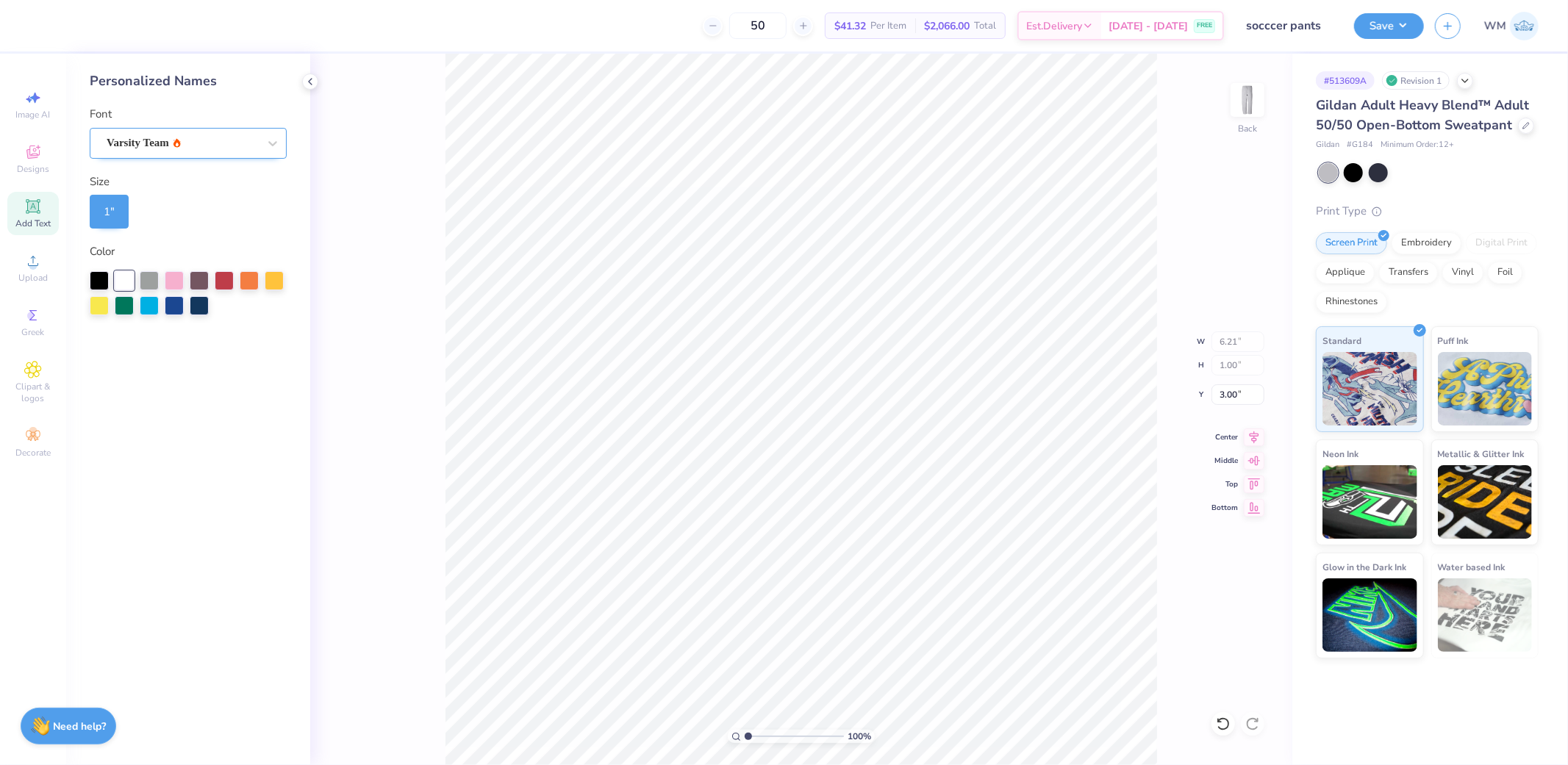
click at [225, 138] on div "Varsity Team" at bounding box center [182, 143] width 154 height 23
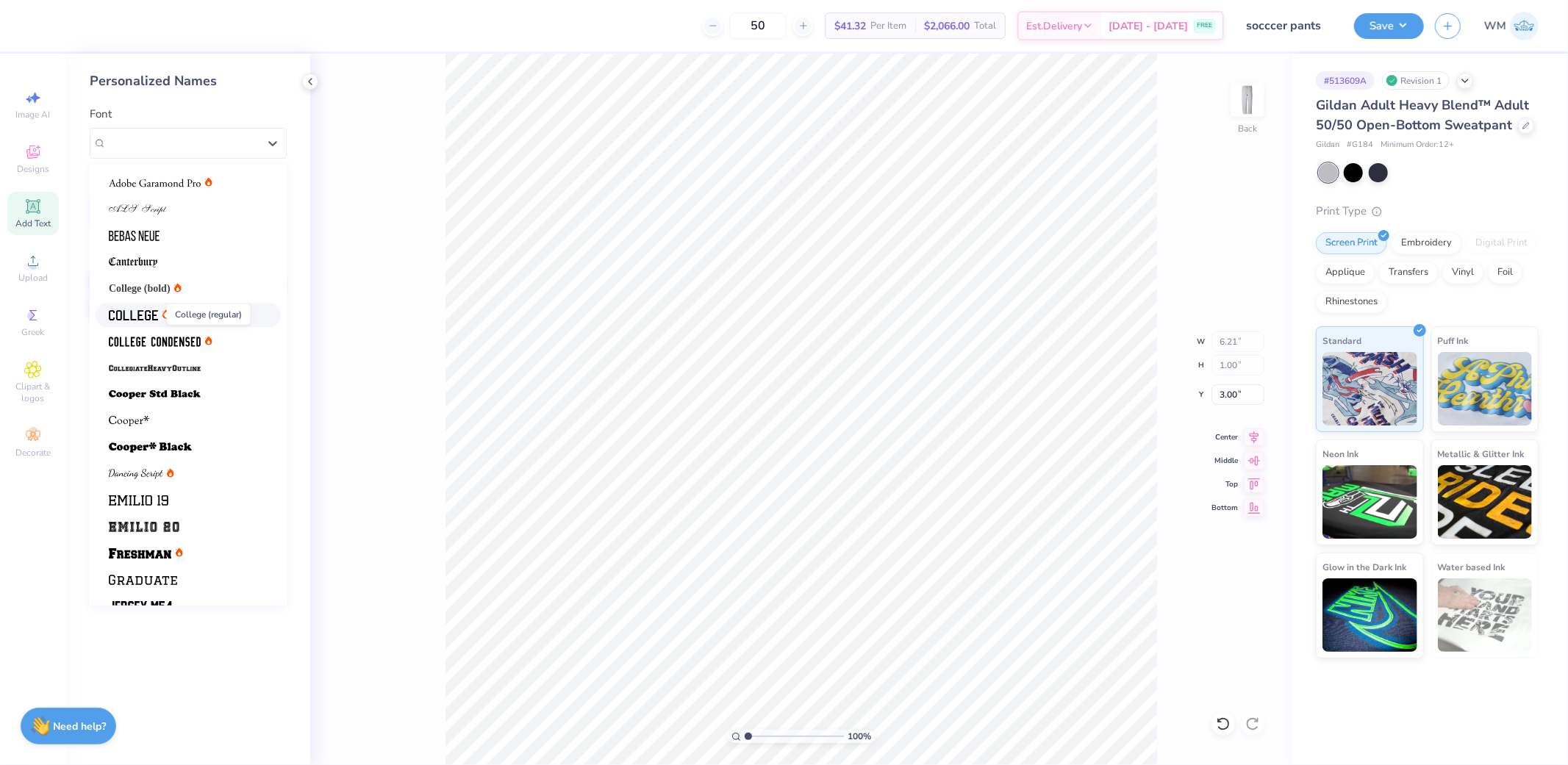
click at [140, 310] on img at bounding box center [132, 314] width 49 height 11
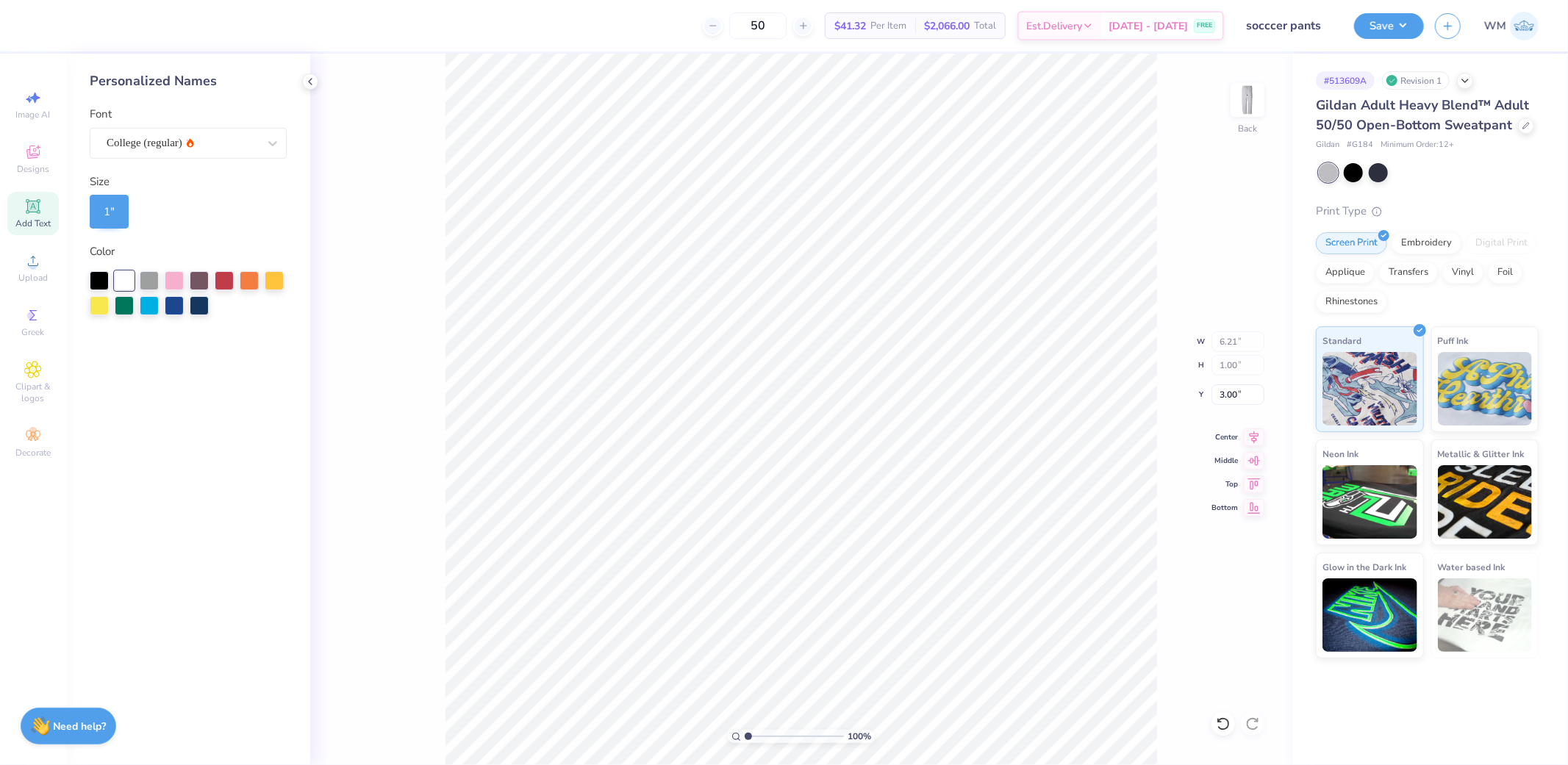
type input "5.79"
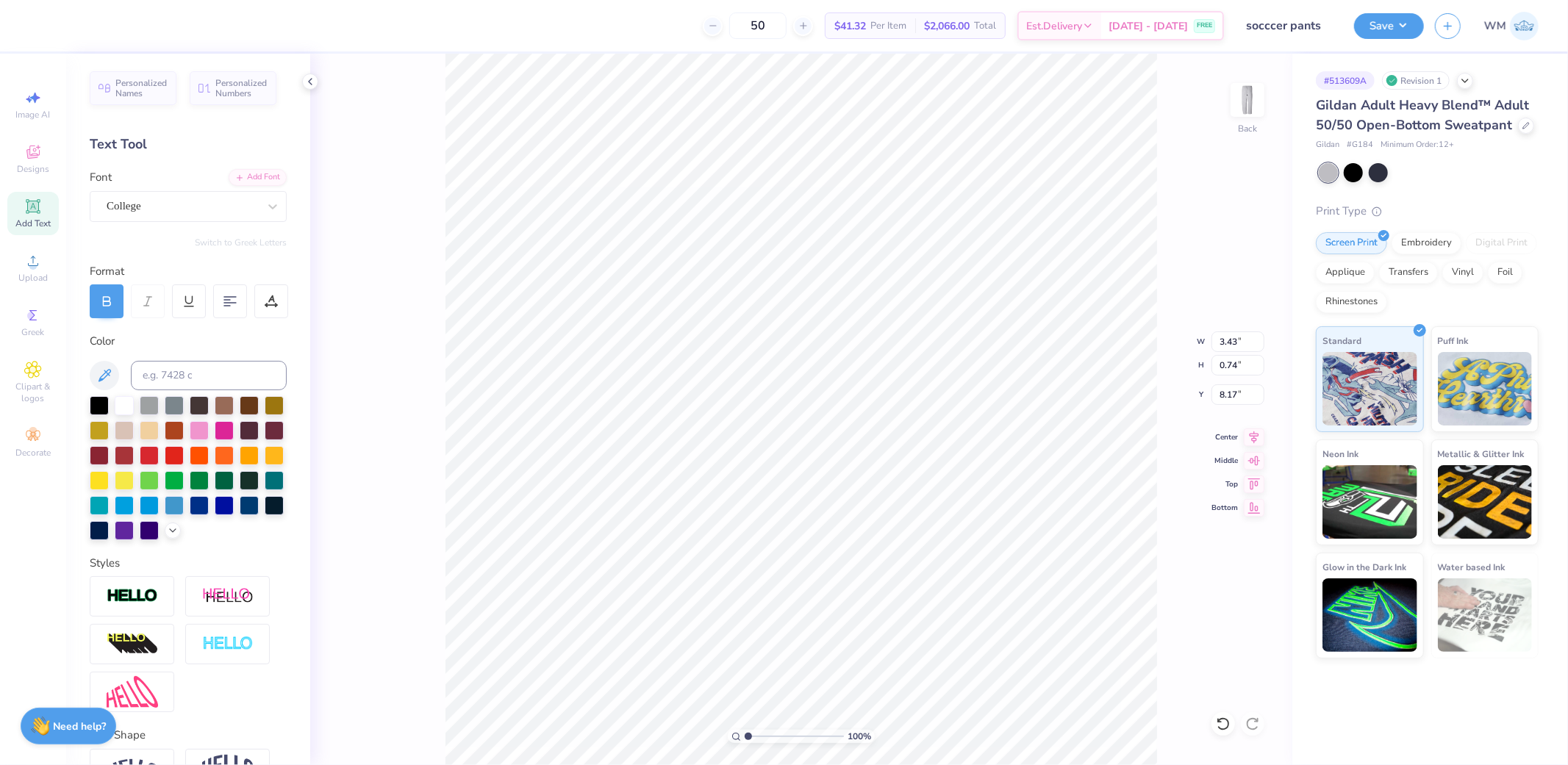
type input "5.79"
type input "1.00"
type input "3.00"
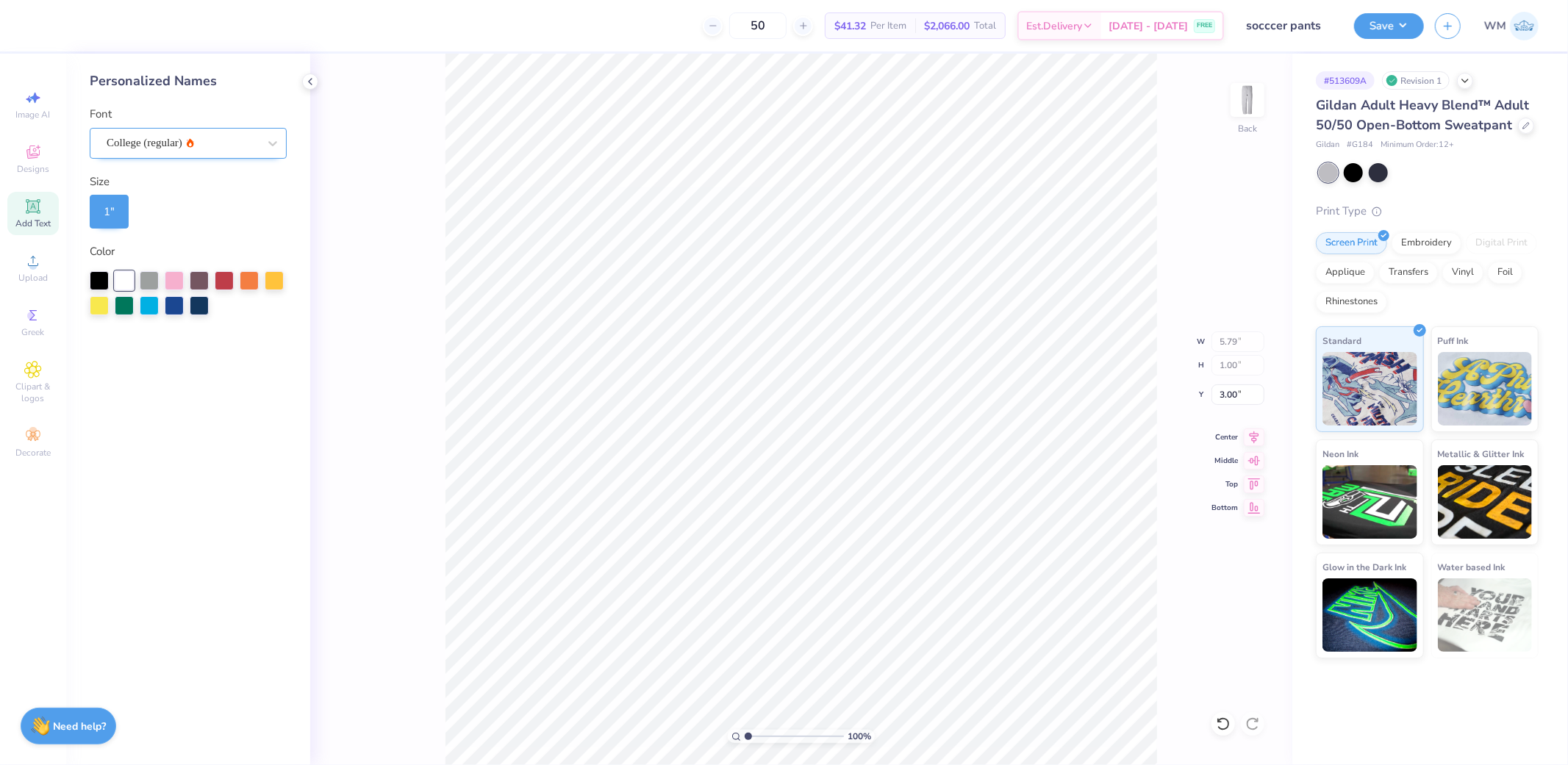
click at [203, 148] on div "College (regular)" at bounding box center [182, 143] width 154 height 23
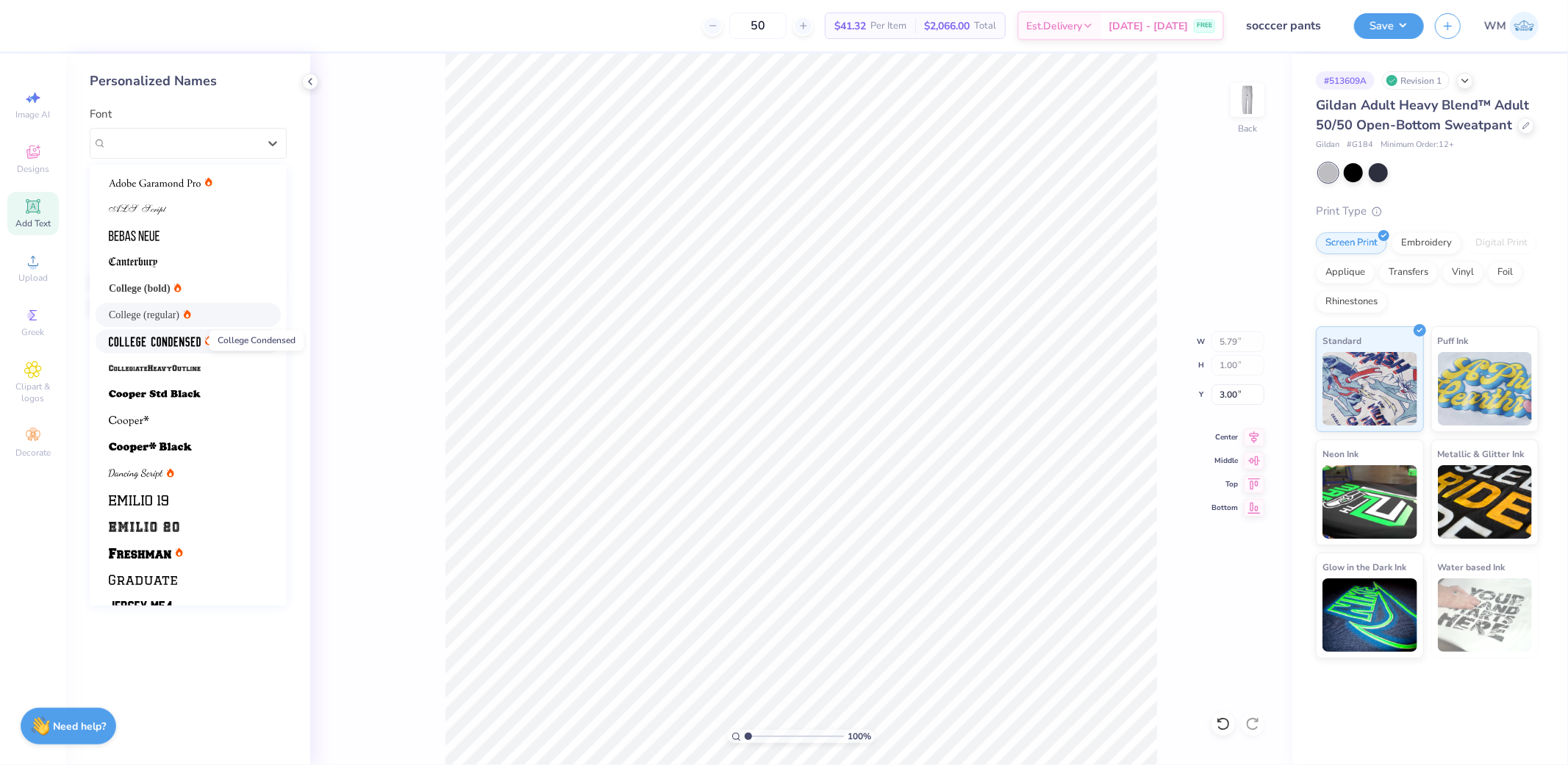
click at [160, 338] on img at bounding box center [154, 341] width 92 height 11
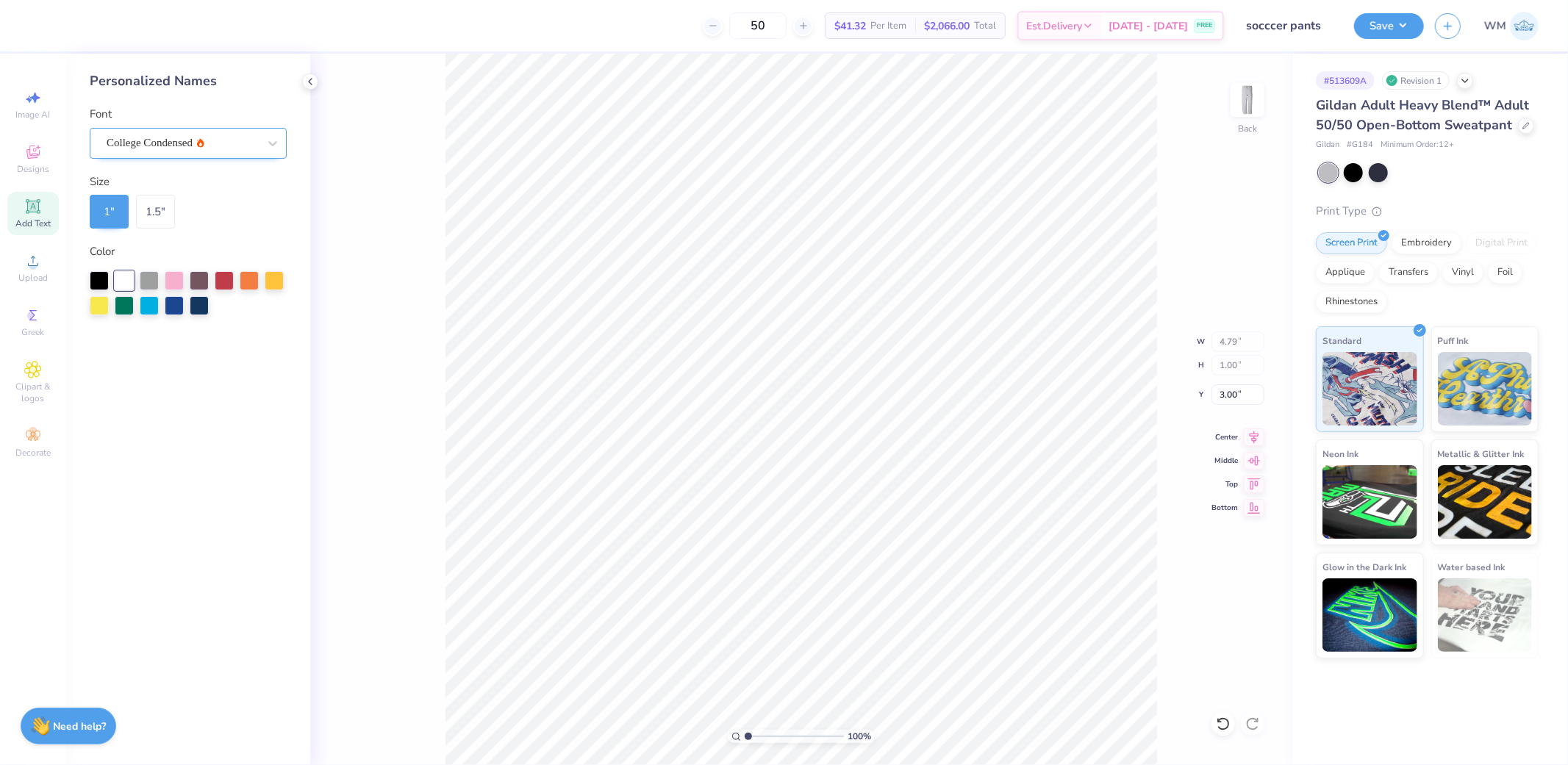
click at [241, 137] on div "College Condensed" at bounding box center [182, 143] width 154 height 23
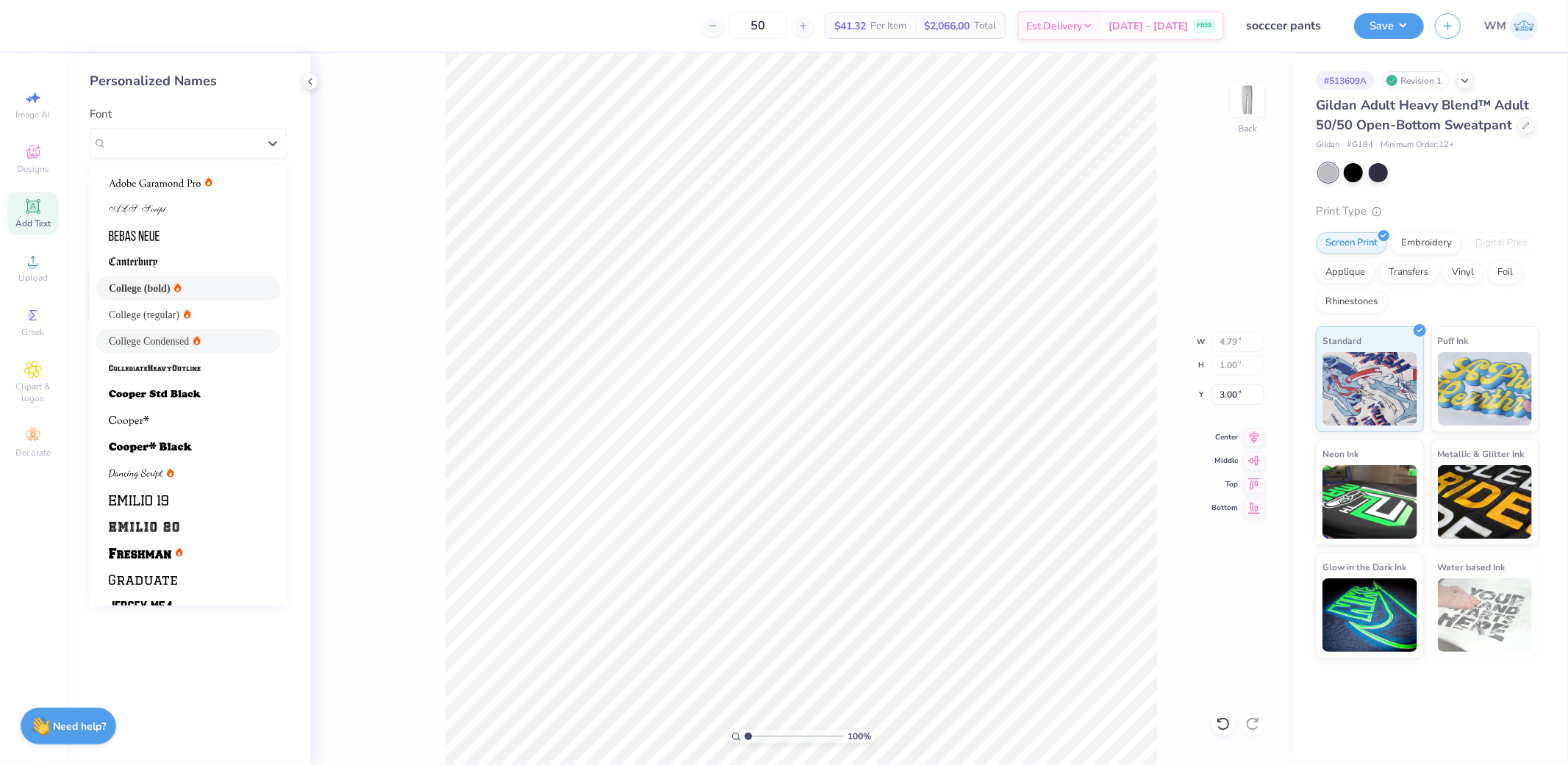
click at [148, 290] on span "College (bold)" at bounding box center [139, 289] width 61 height 15
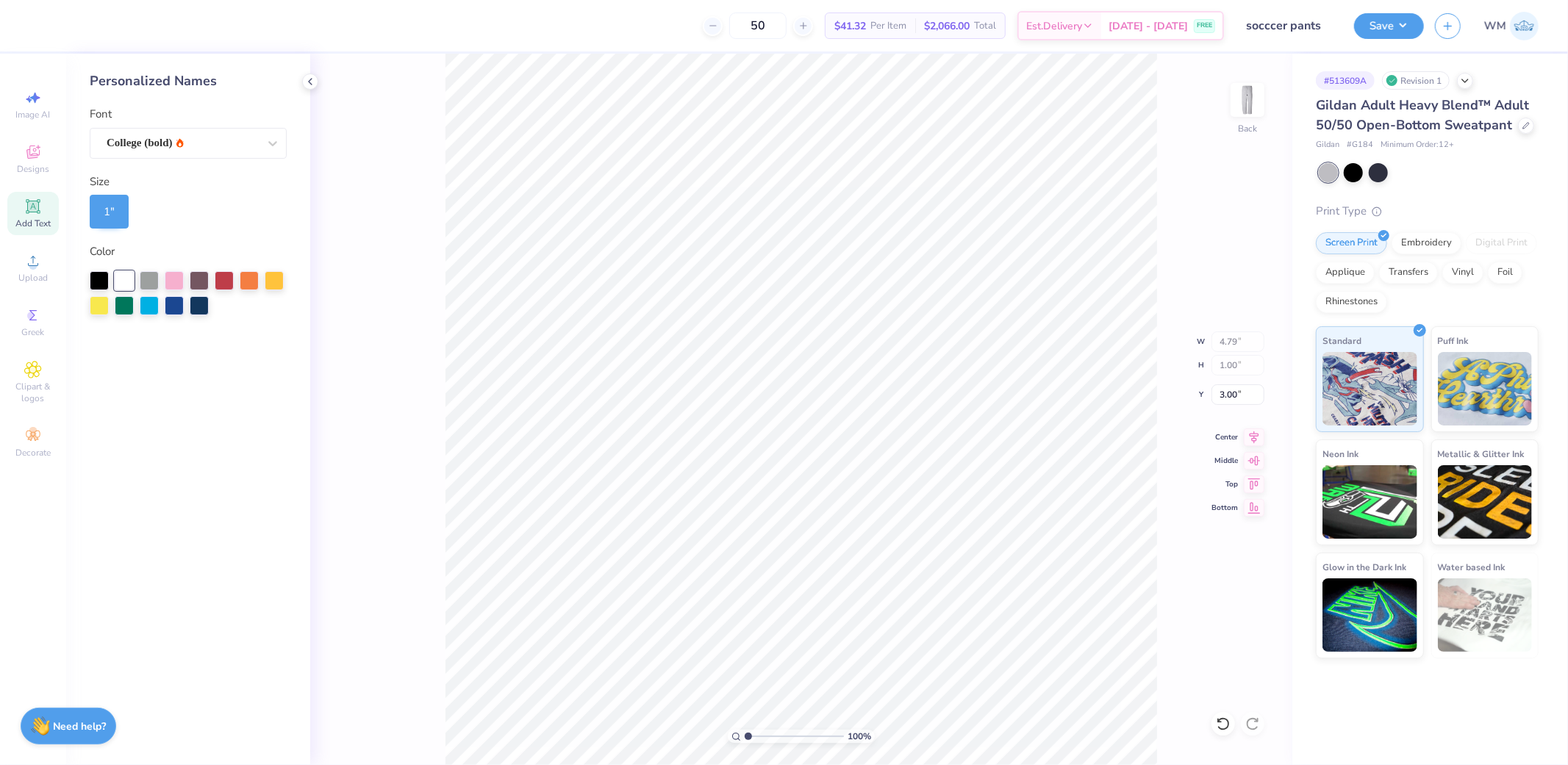
type input "6.21"
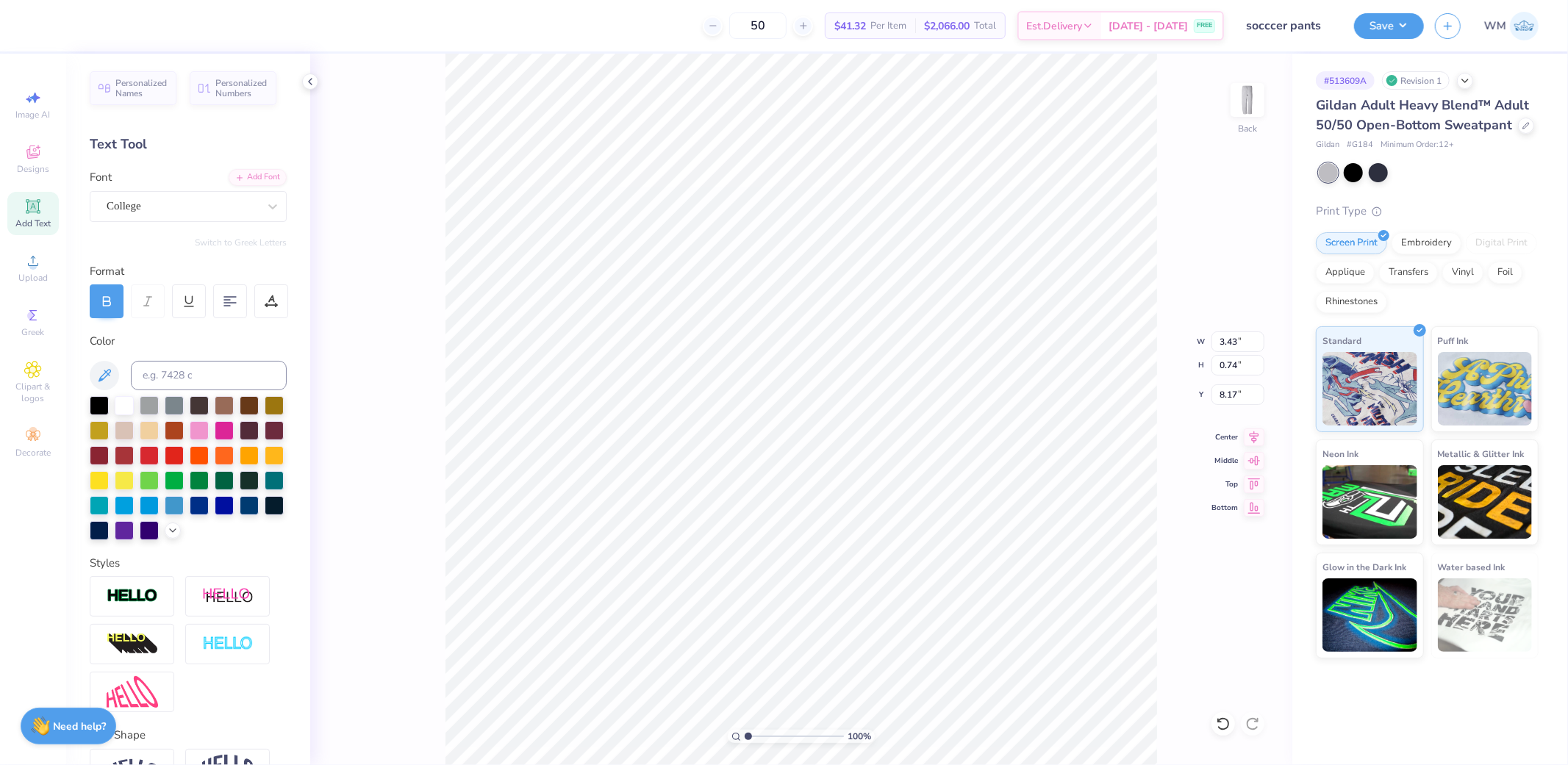
type input "6.21"
type input "1.00"
type input "3.00"
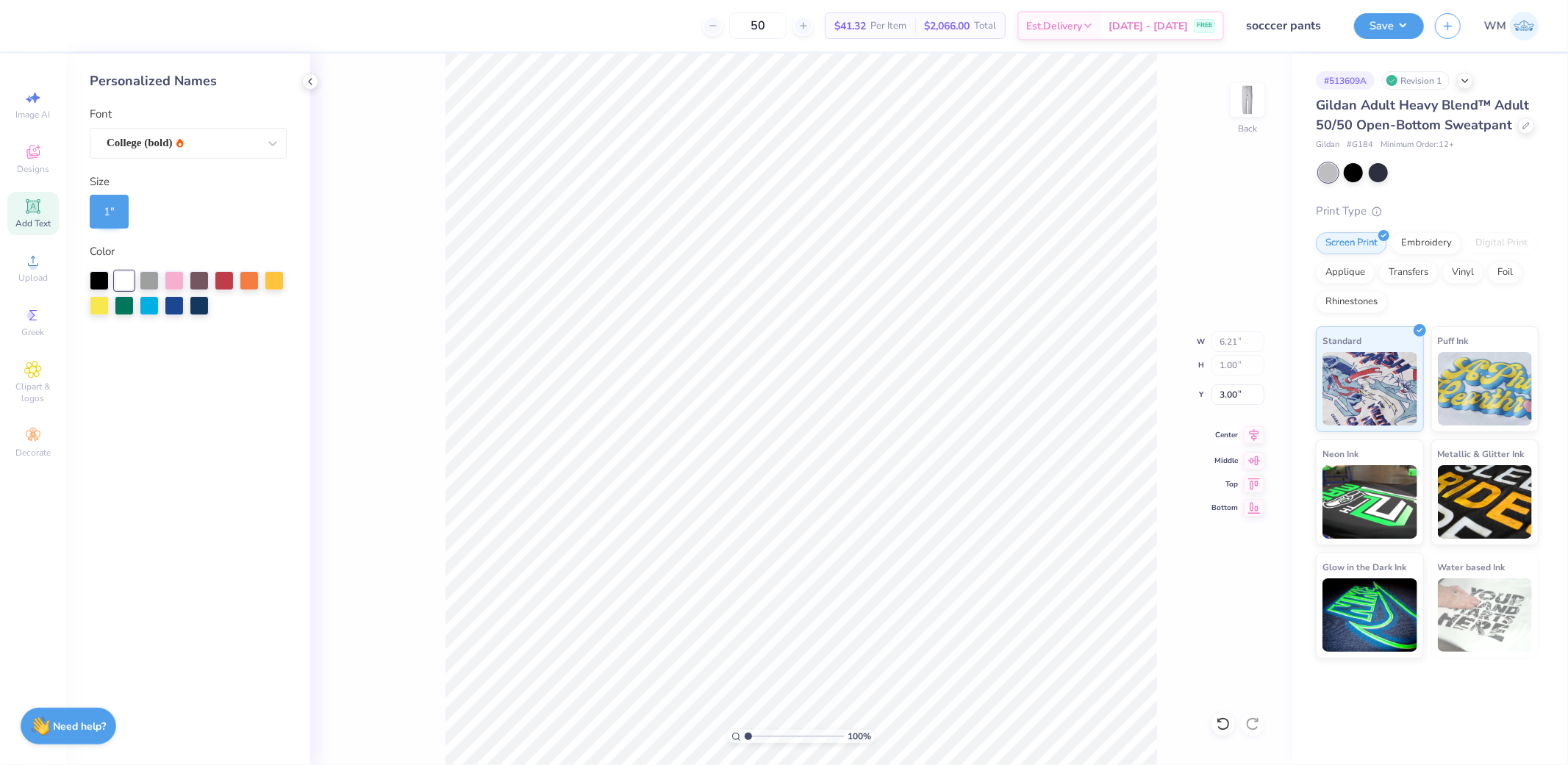
click at [1252, 436] on icon at bounding box center [1254, 434] width 10 height 12
click at [1410, 30] on button "Save" at bounding box center [1389, 23] width 70 height 26
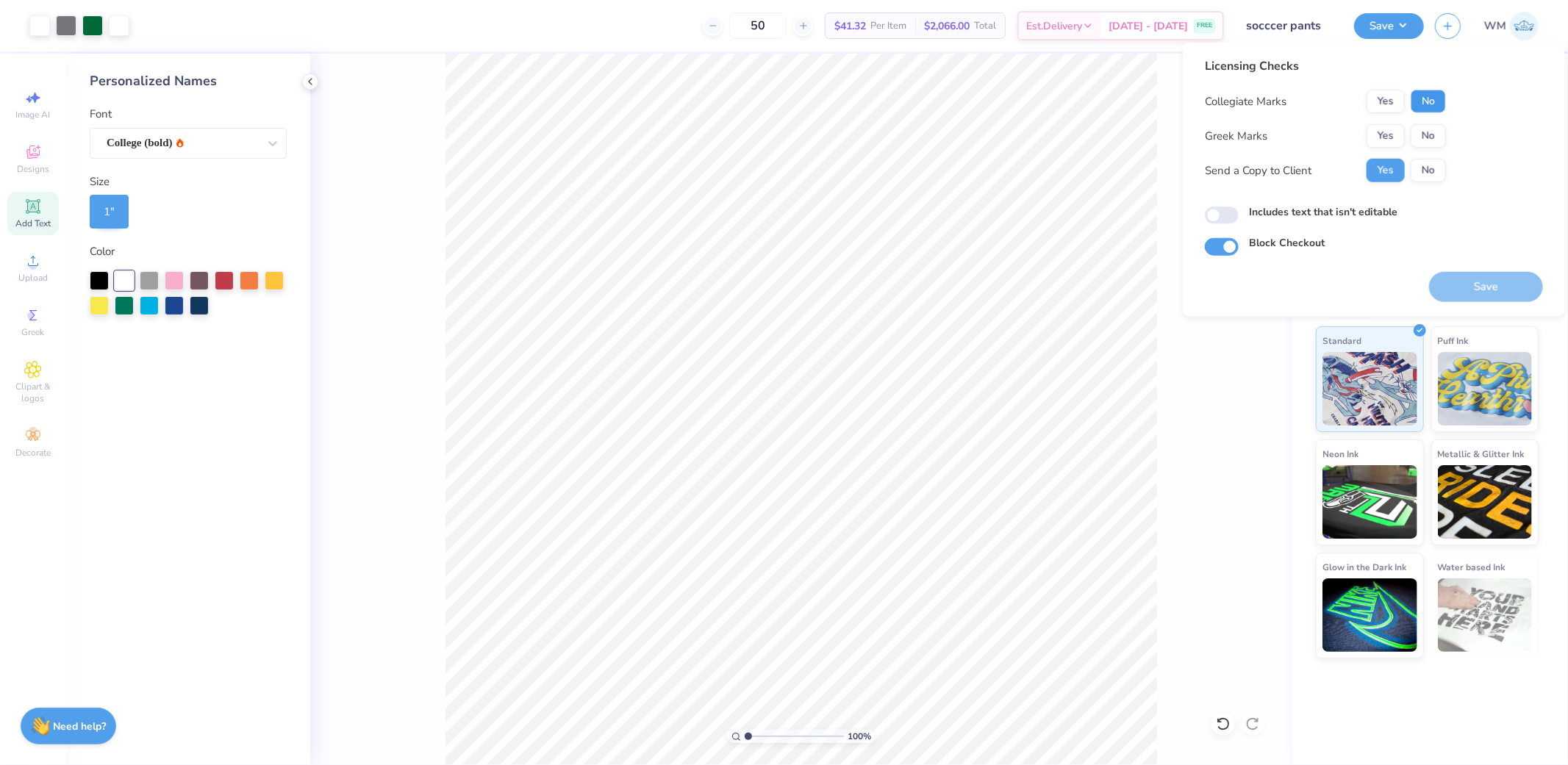
click at [1436, 103] on button "No" at bounding box center [1428, 102] width 35 height 24
click at [1435, 134] on button "No" at bounding box center [1428, 136] width 35 height 24
click at [1482, 294] on button "Save" at bounding box center [1486, 287] width 114 height 30
